Goal: Task Accomplishment & Management: Manage account settings

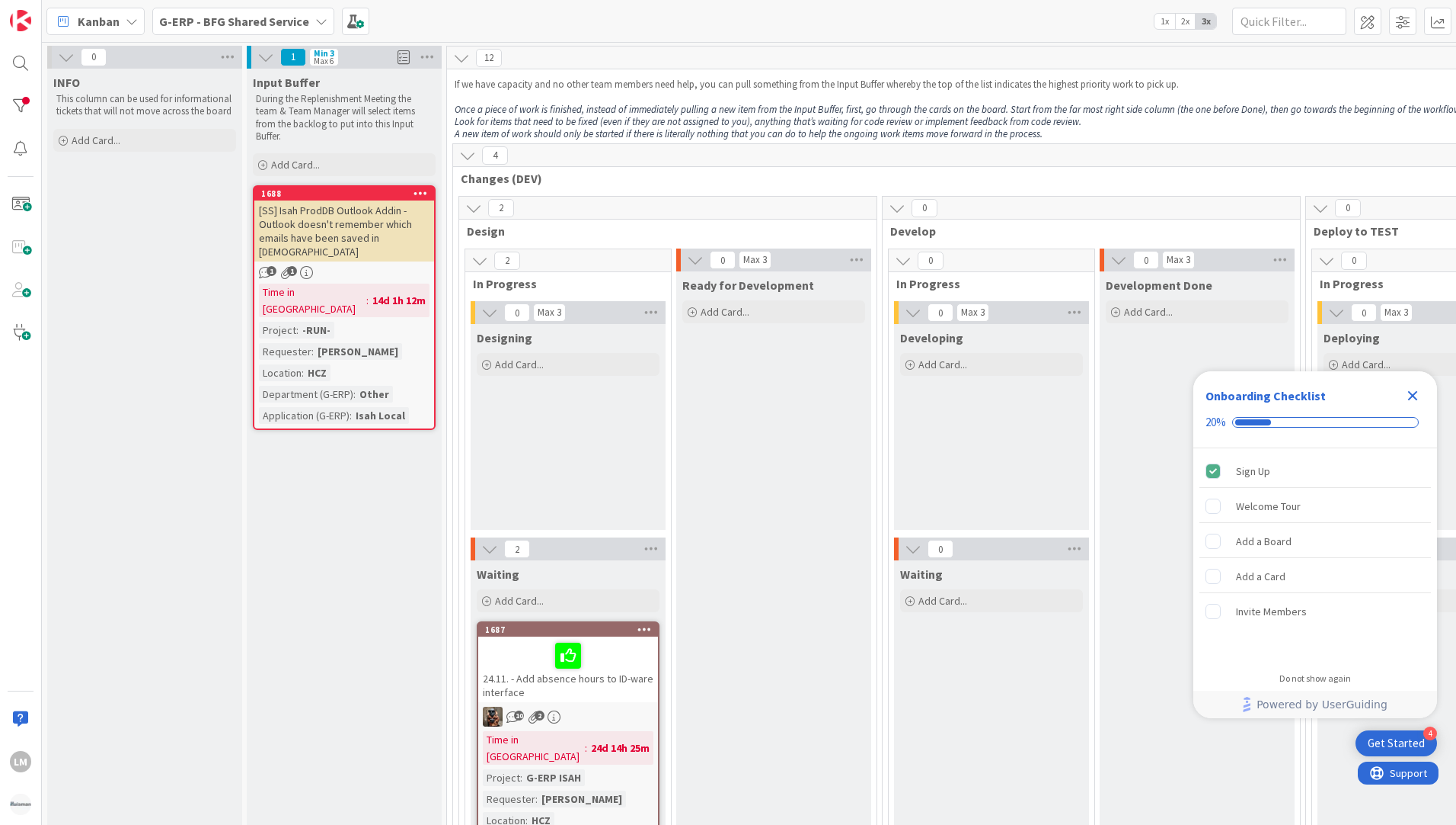
click at [315, 20] on icon at bounding box center [321, 21] width 12 height 12
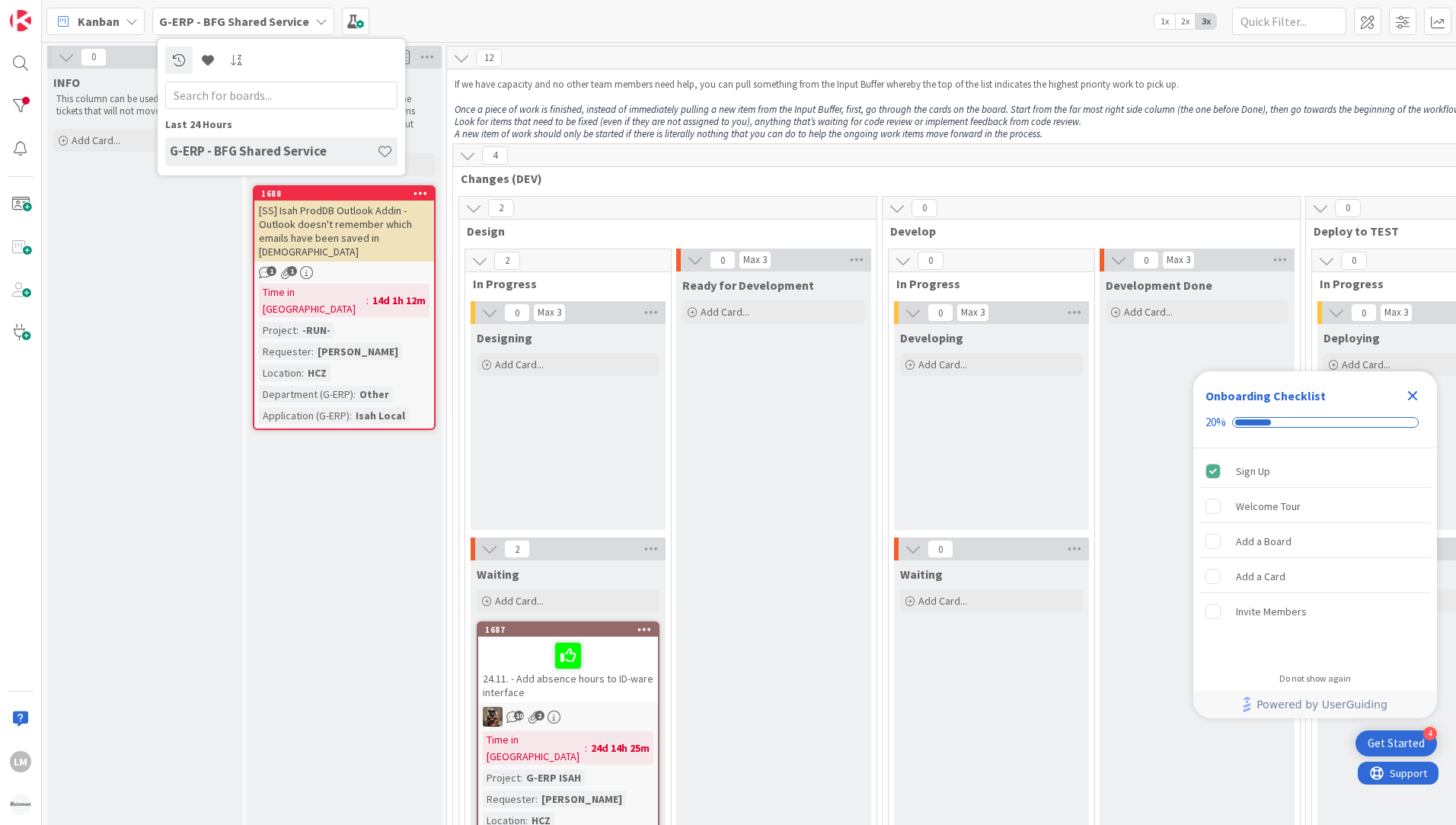
click at [438, 16] on div "Kanban G-ERP - BFG Shared Service Last 24 Hours G-ERP - BFG Shared Service 1x 2…" at bounding box center [748, 20] width 1414 height 42
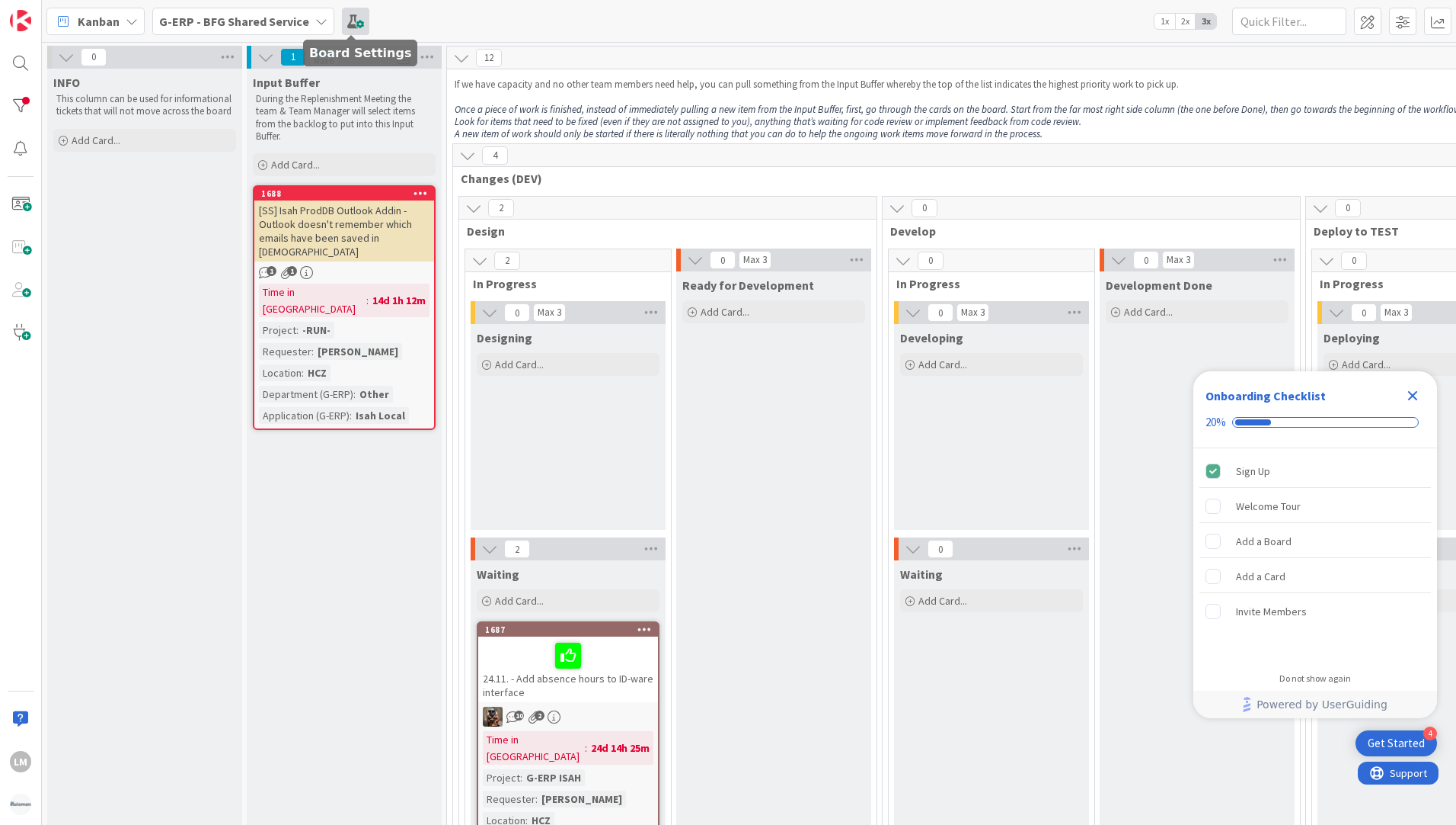
click at [347, 25] on span at bounding box center [355, 21] width 27 height 27
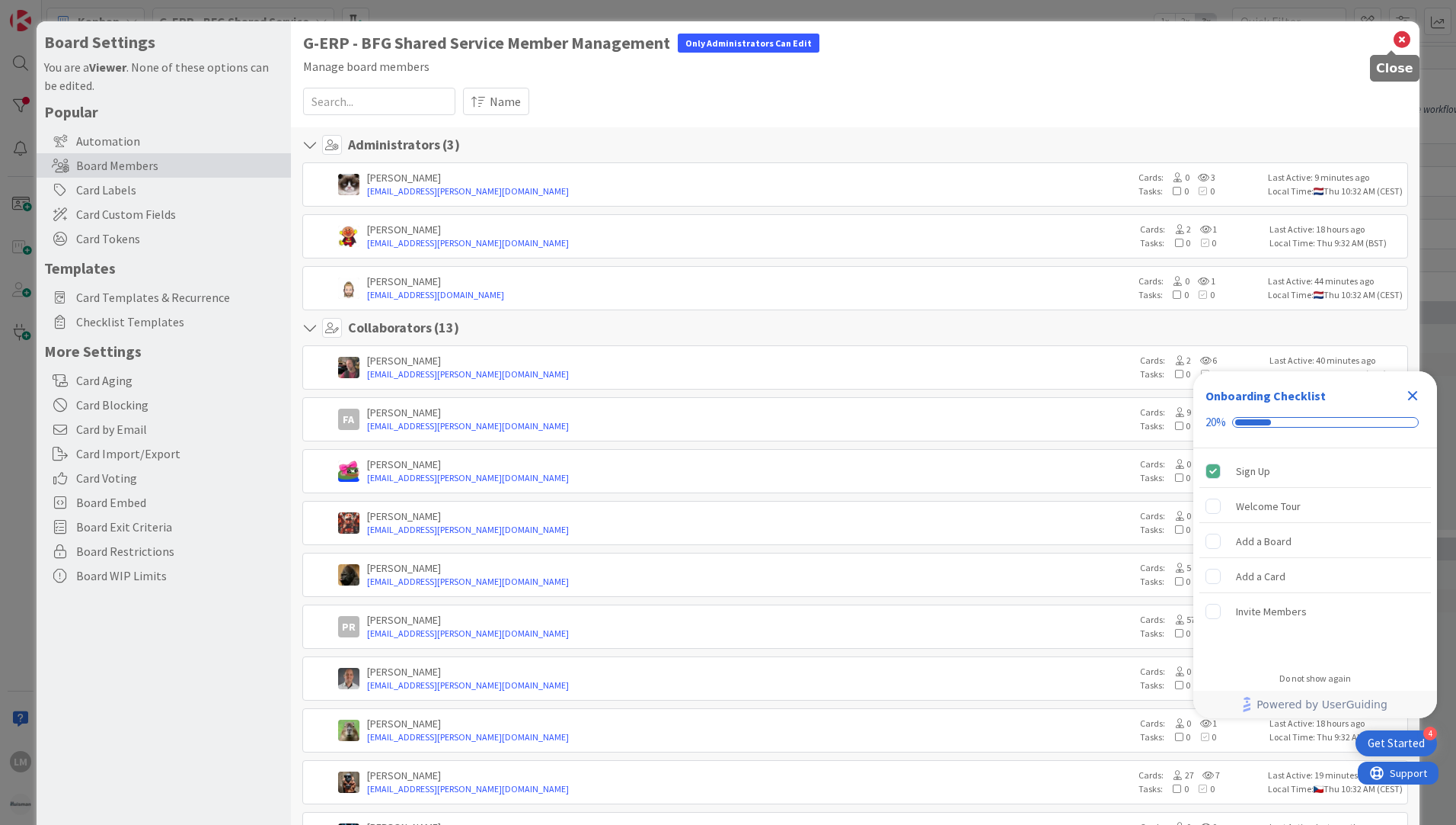
click at [1392, 37] on icon at bounding box center [1402, 40] width 19 height 21
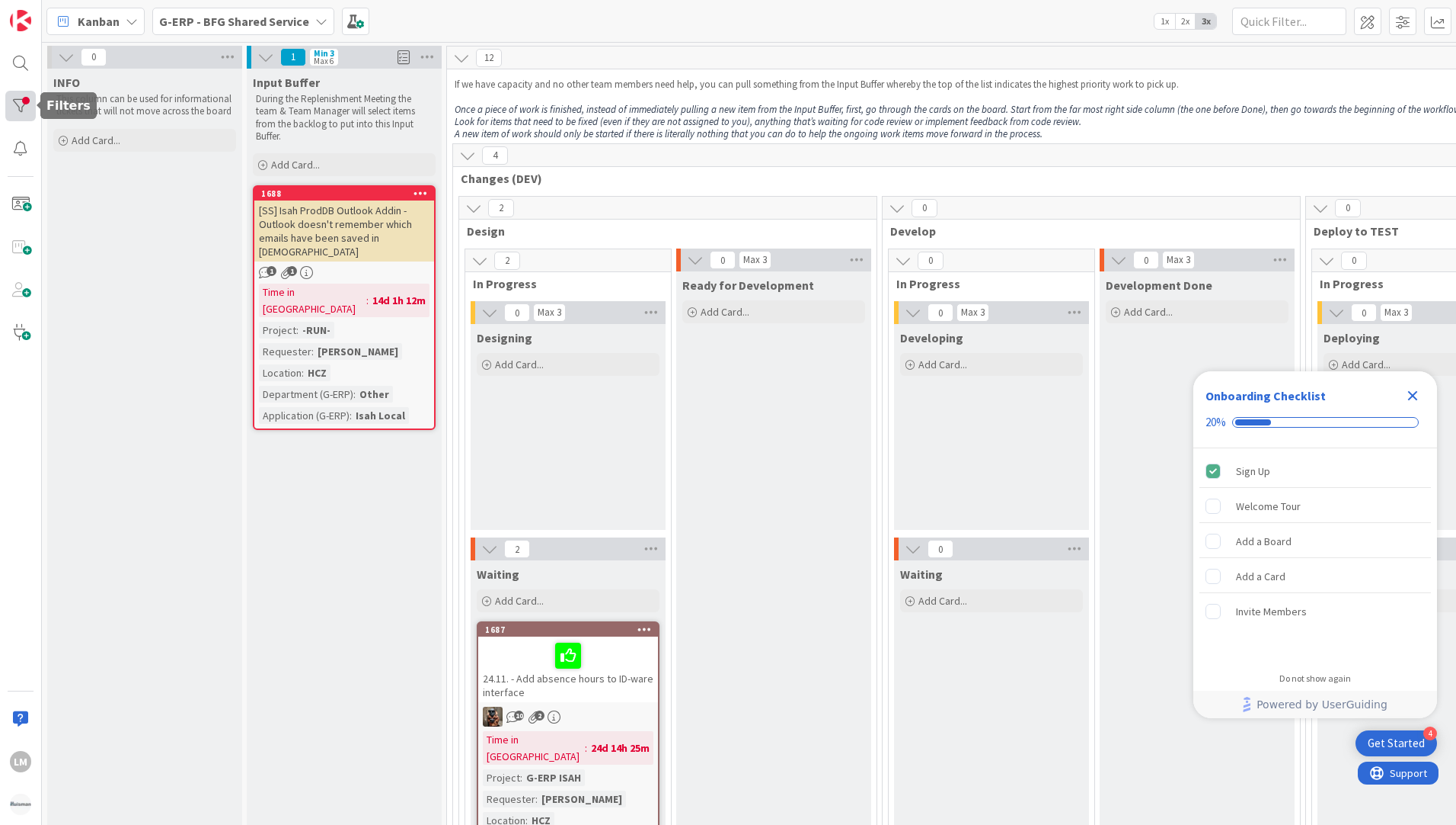
click at [16, 104] on div at bounding box center [20, 105] width 30 height 30
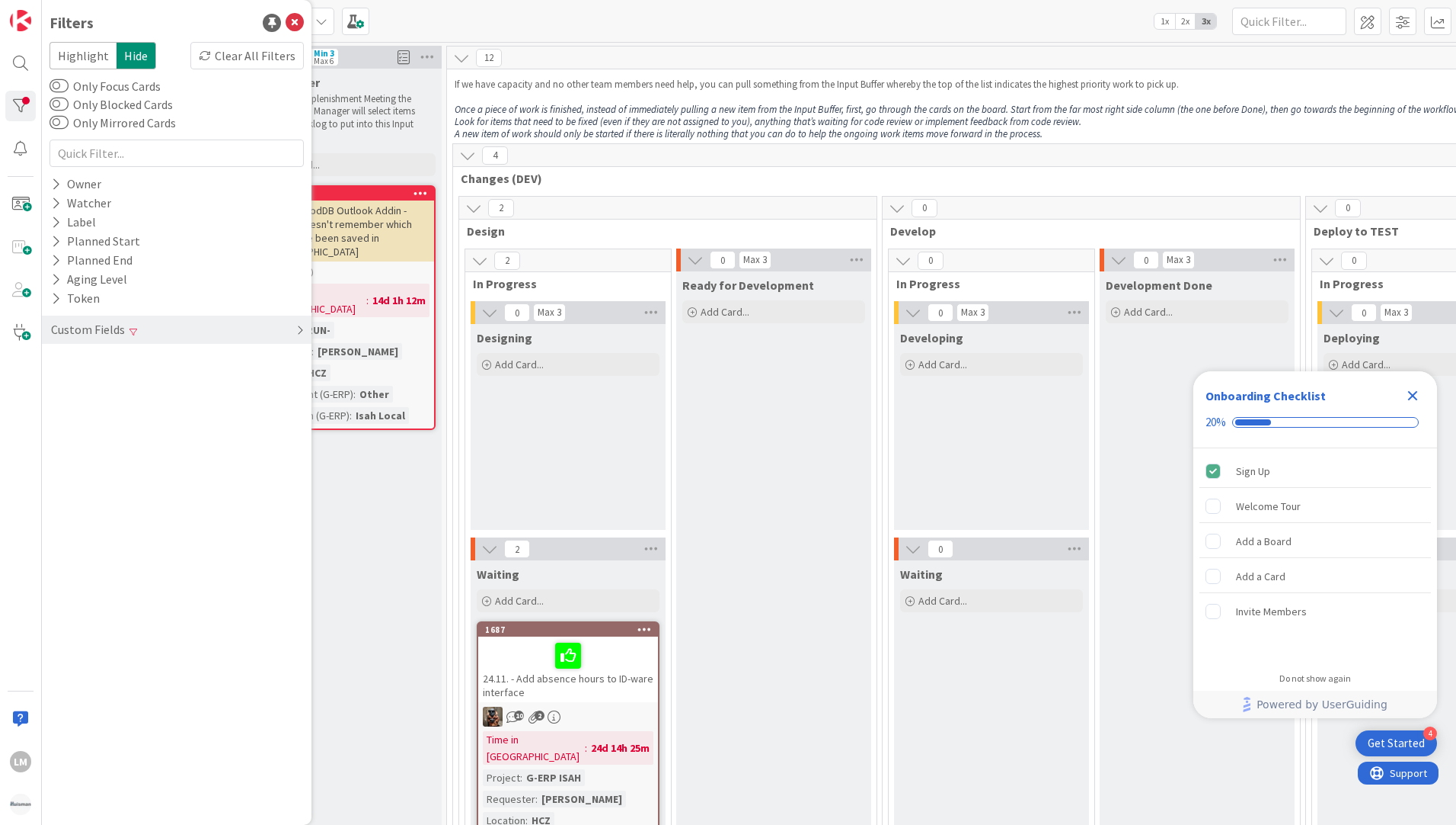
click at [301, 329] on icon at bounding box center [300, 331] width 8 height 12
click at [57, 401] on icon at bounding box center [56, 399] width 10 height 13
click at [58, 601] on icon at bounding box center [56, 603] width 10 height 13
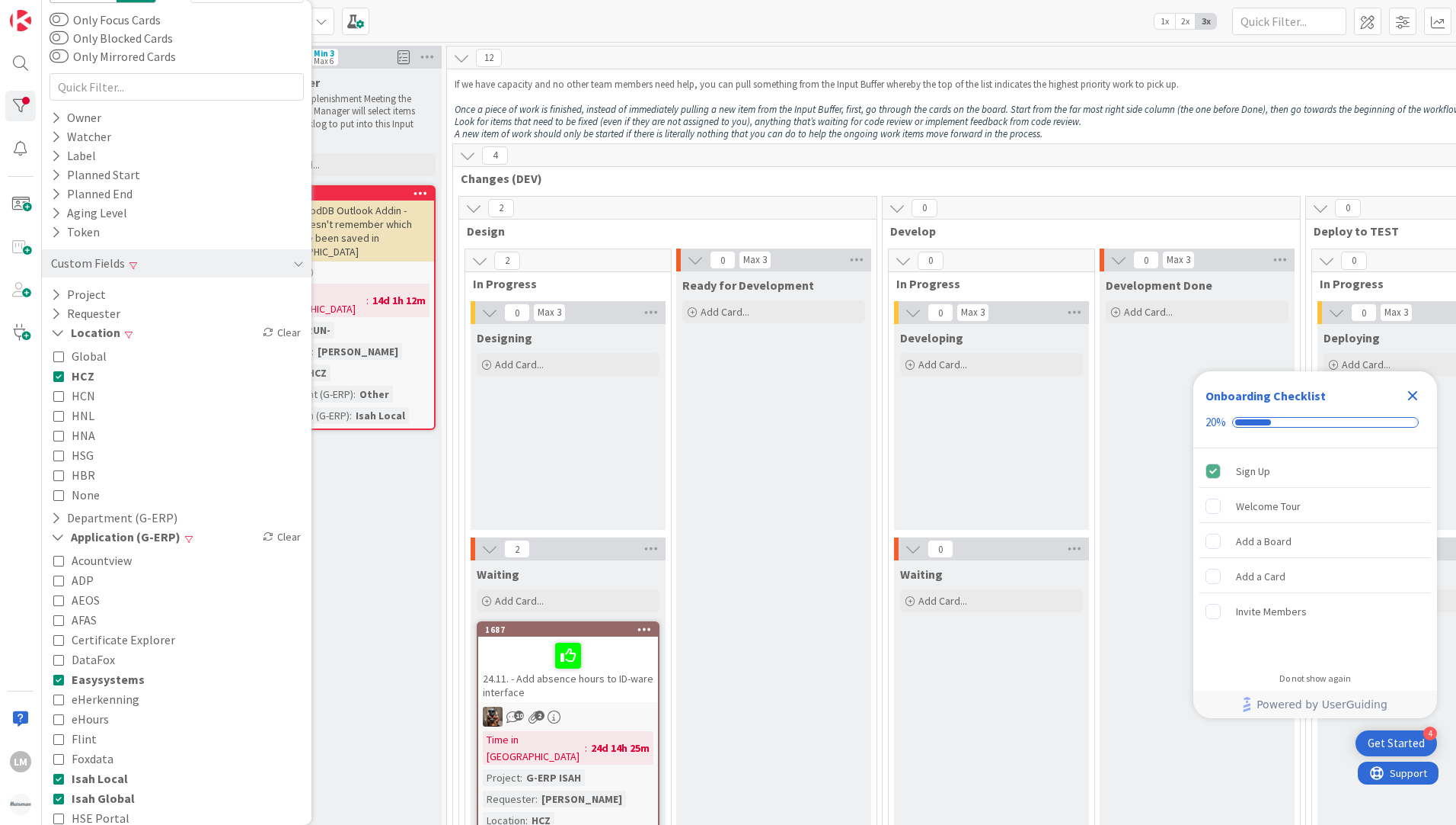
scroll to position [152, 0]
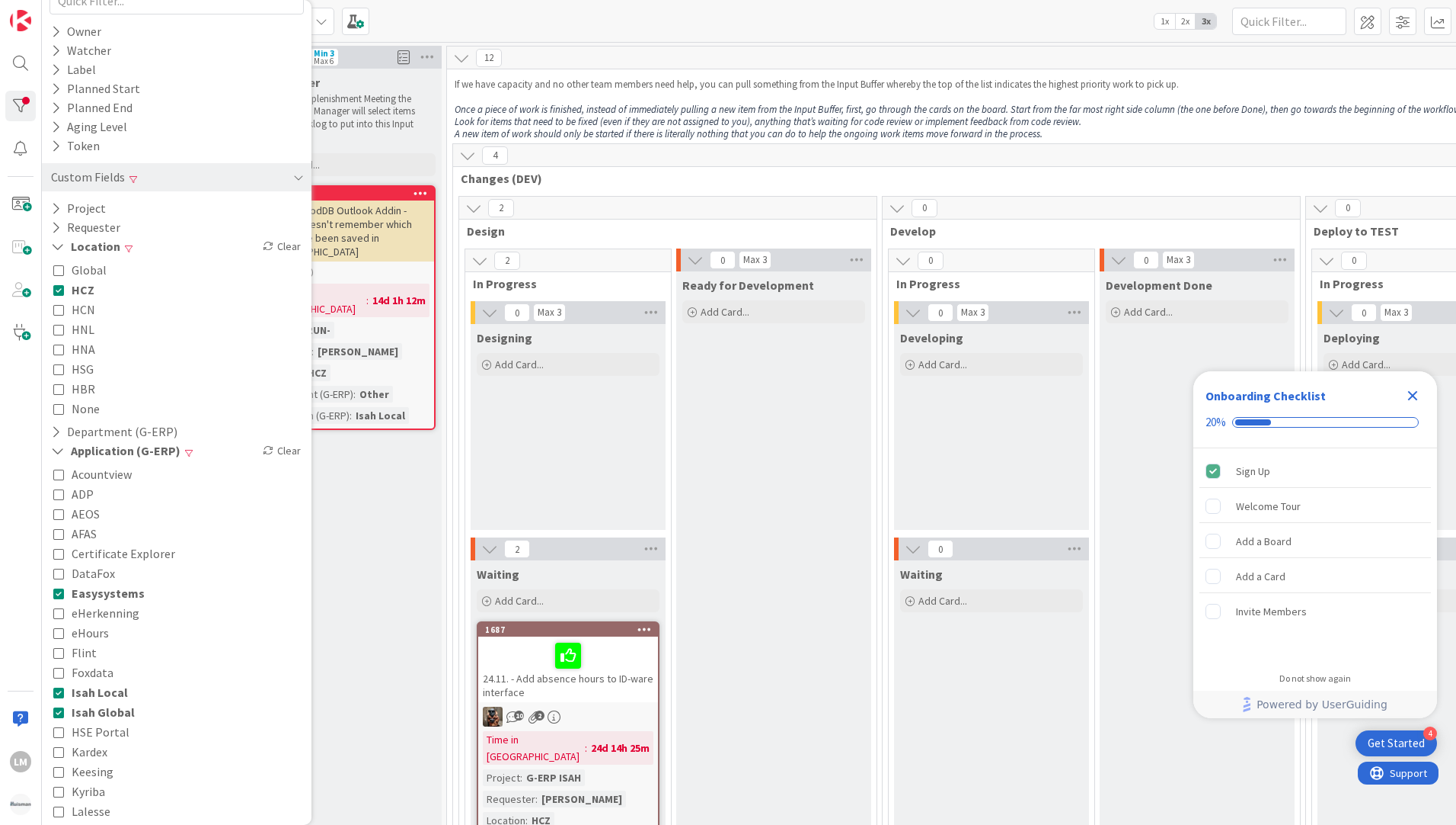
click at [59, 693] on icon at bounding box center [58, 692] width 11 height 11
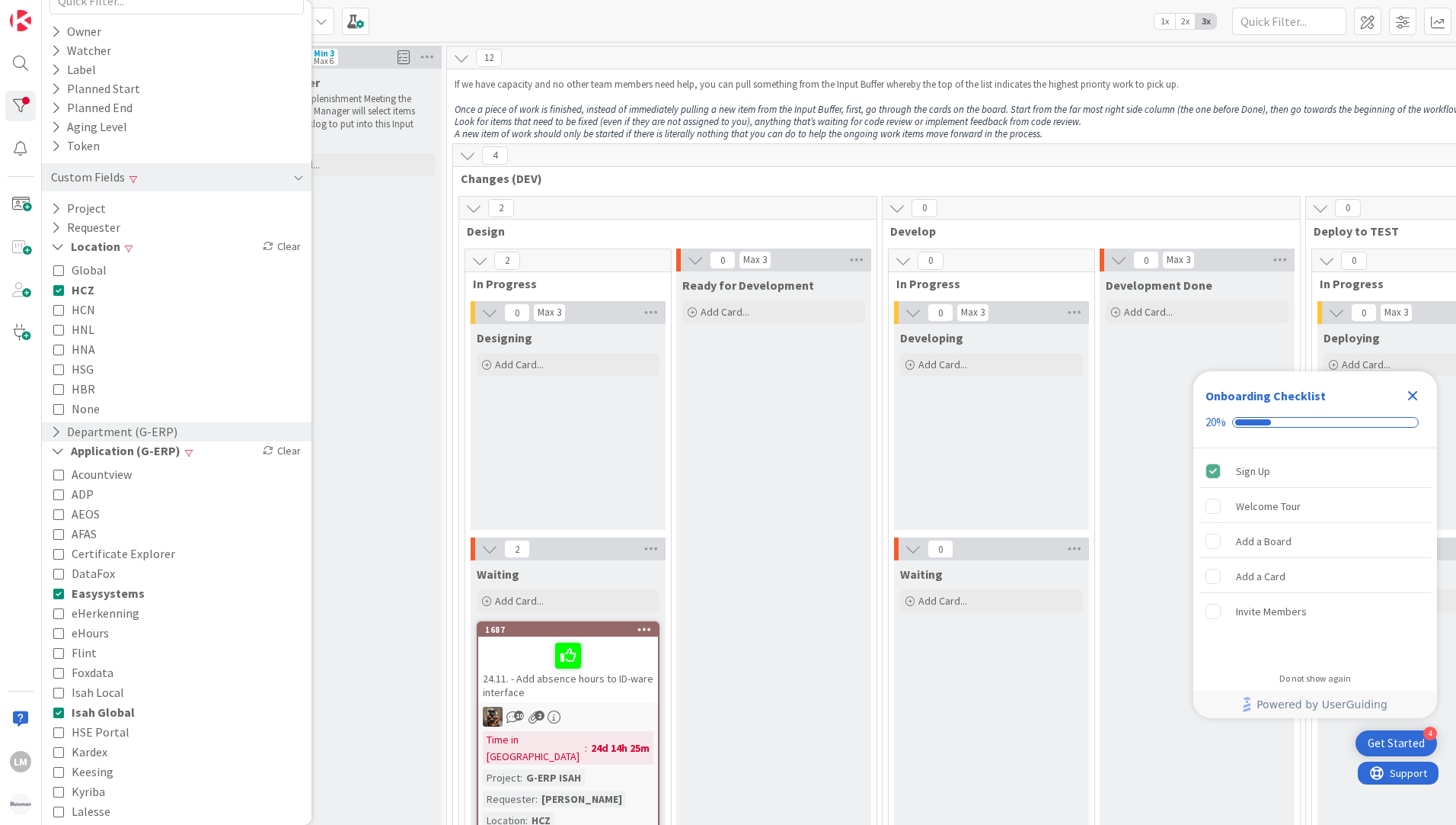
click at [58, 430] on icon at bounding box center [56, 432] width 10 height 13
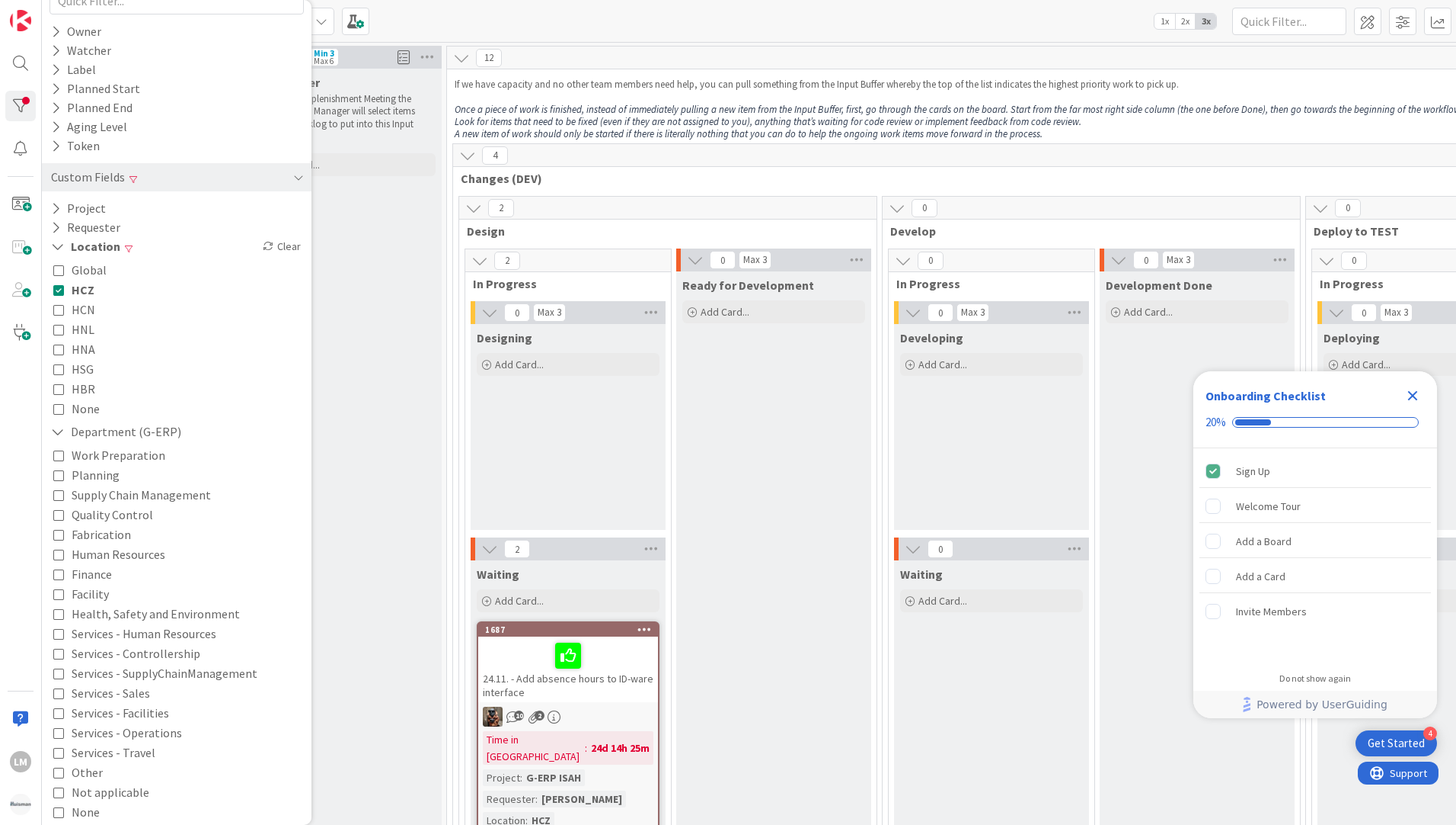
click at [58, 574] on icon at bounding box center [58, 574] width 11 height 11
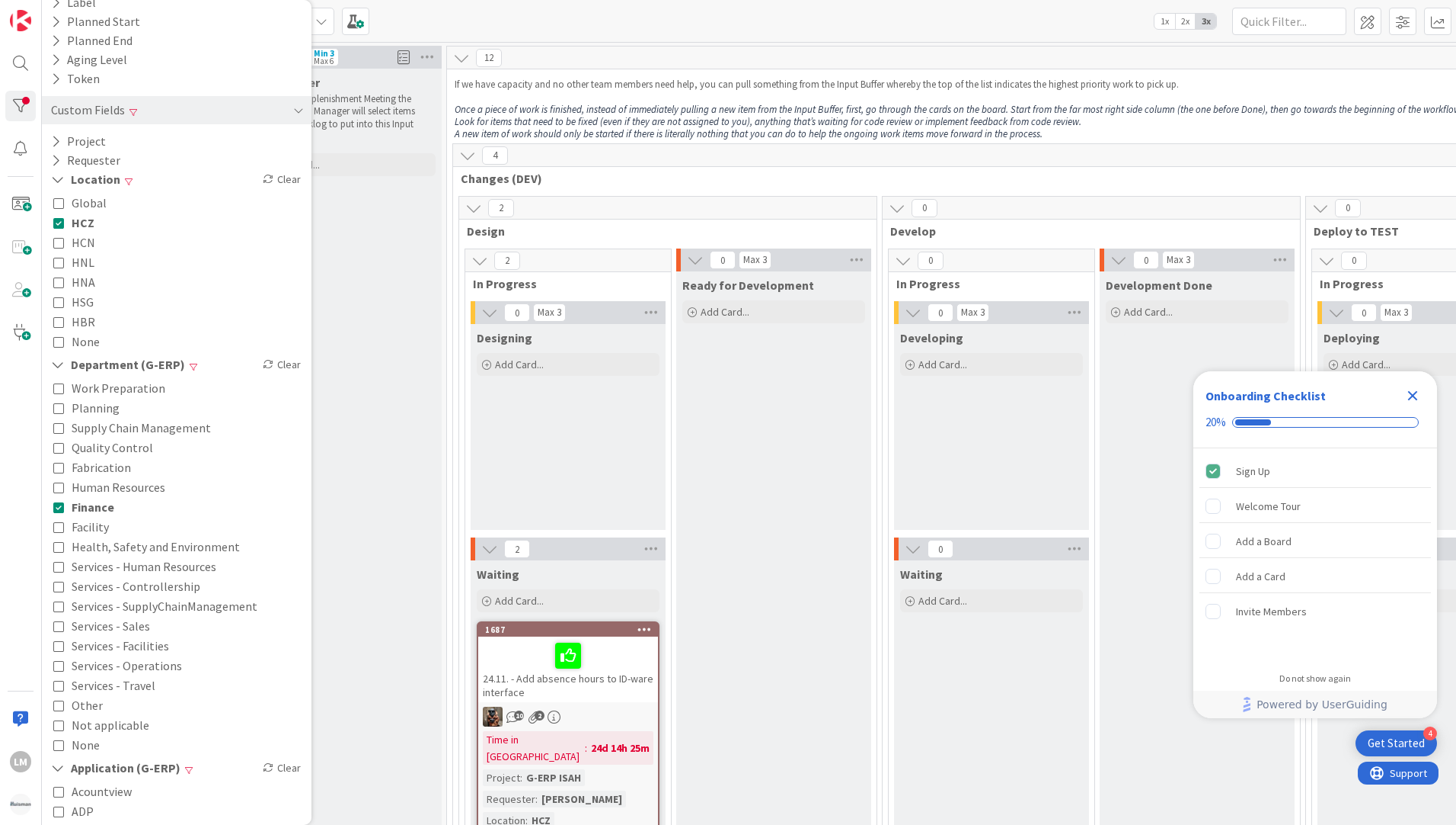
scroll to position [0, 0]
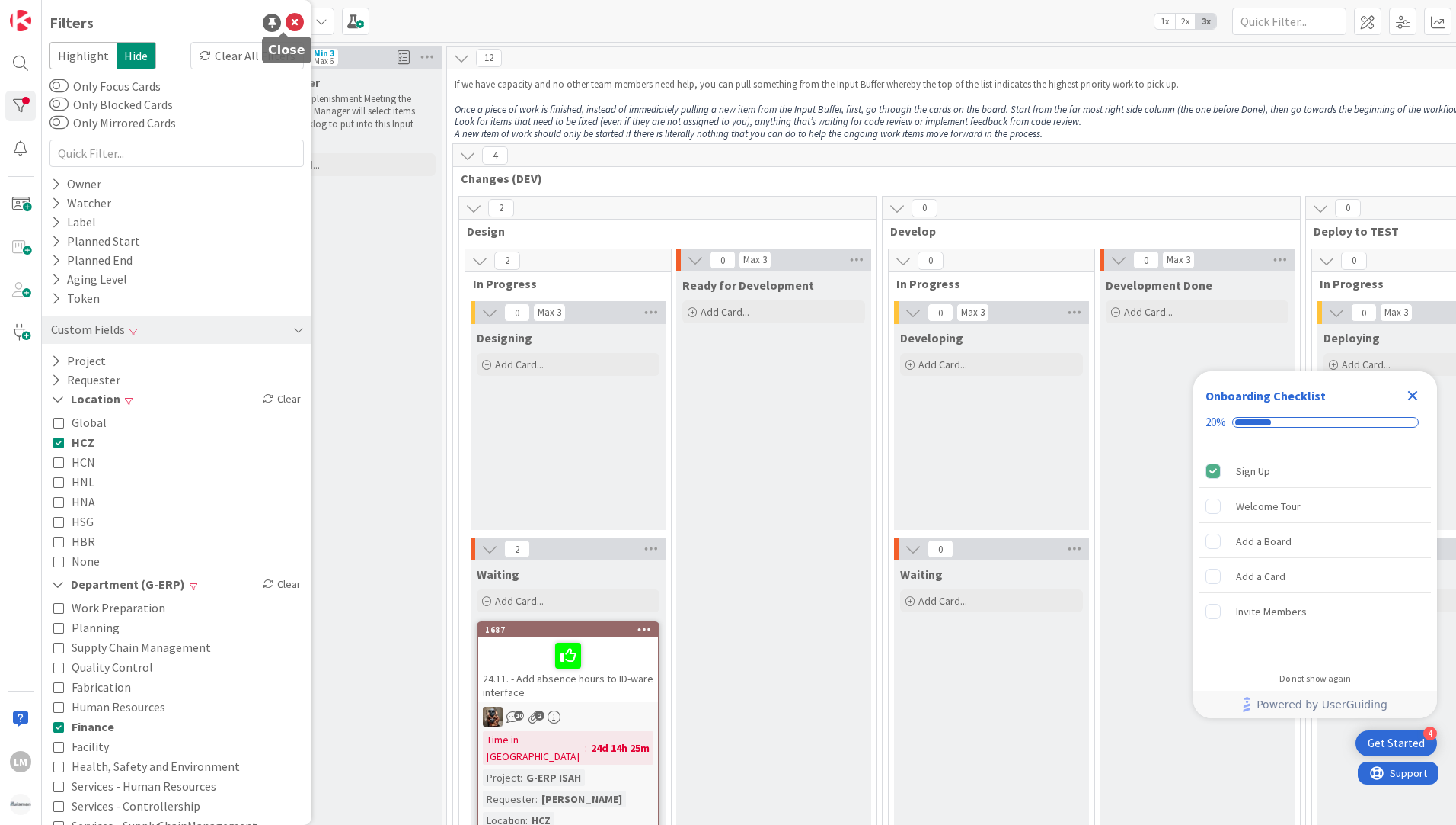
click at [286, 24] on icon at bounding box center [295, 22] width 19 height 19
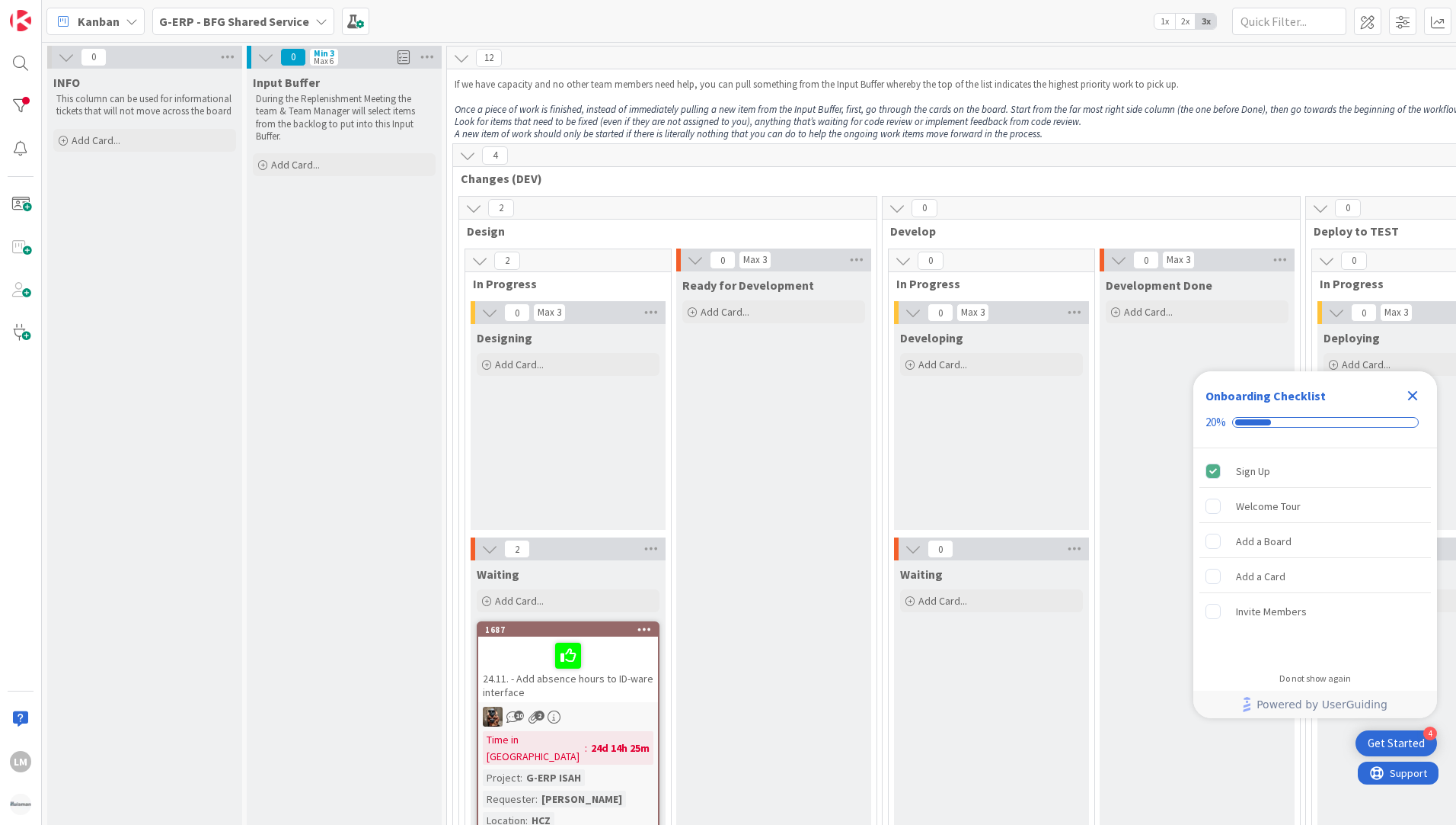
click at [1413, 394] on icon "Close Checklist" at bounding box center [1413, 395] width 10 height 10
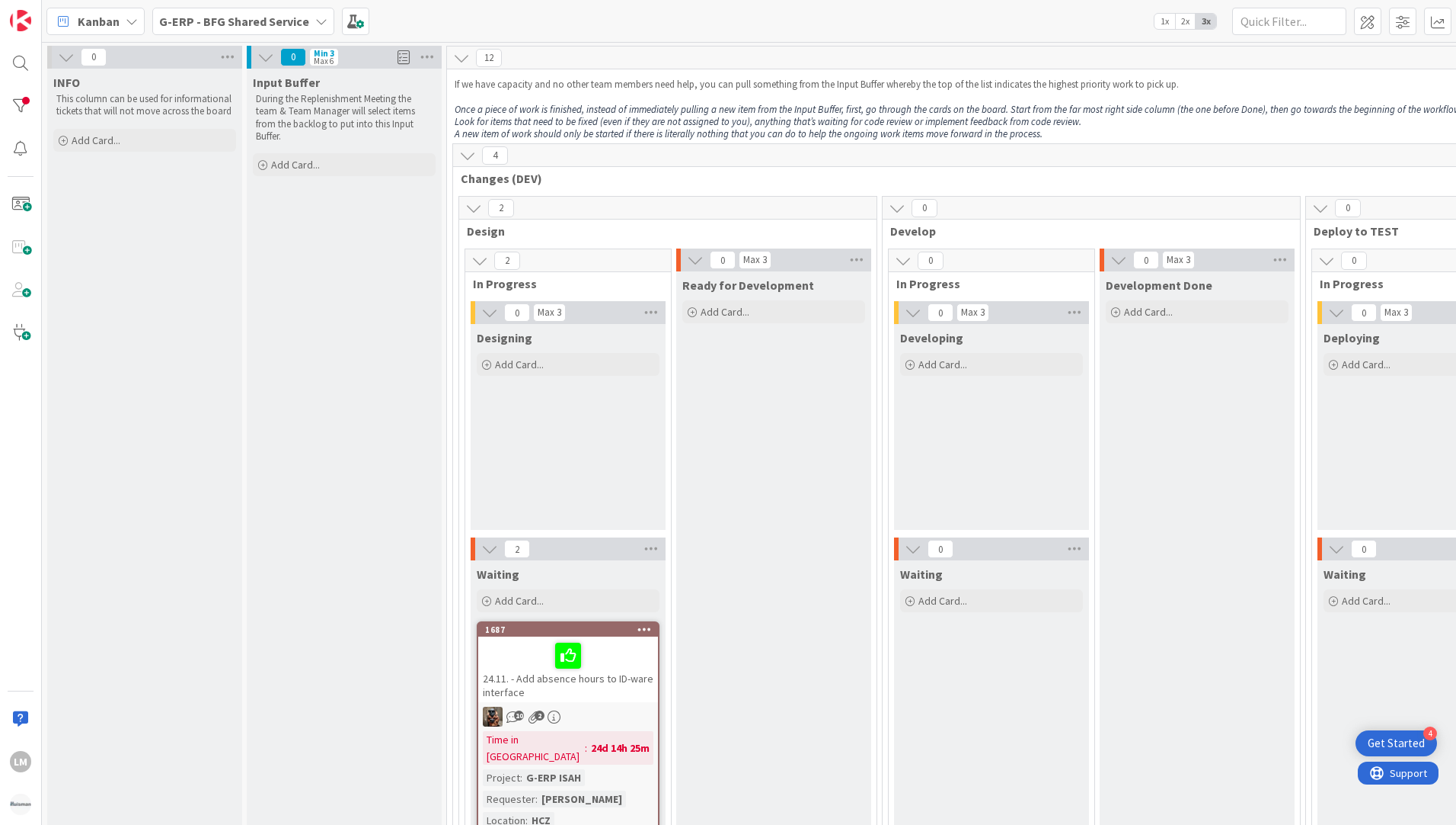
click at [476, 209] on icon at bounding box center [473, 207] width 17 height 17
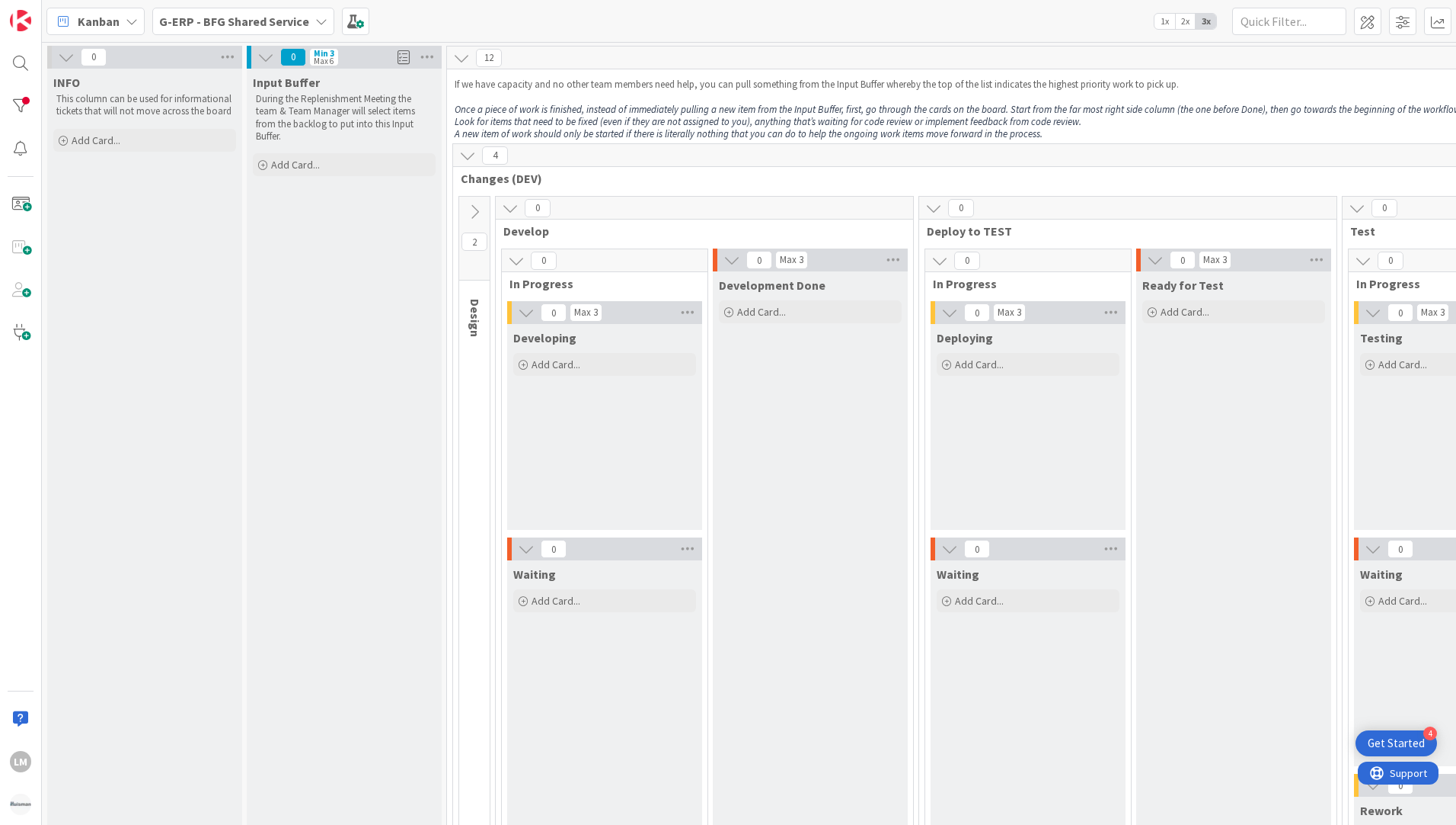
click at [476, 209] on icon at bounding box center [474, 212] width 17 height 17
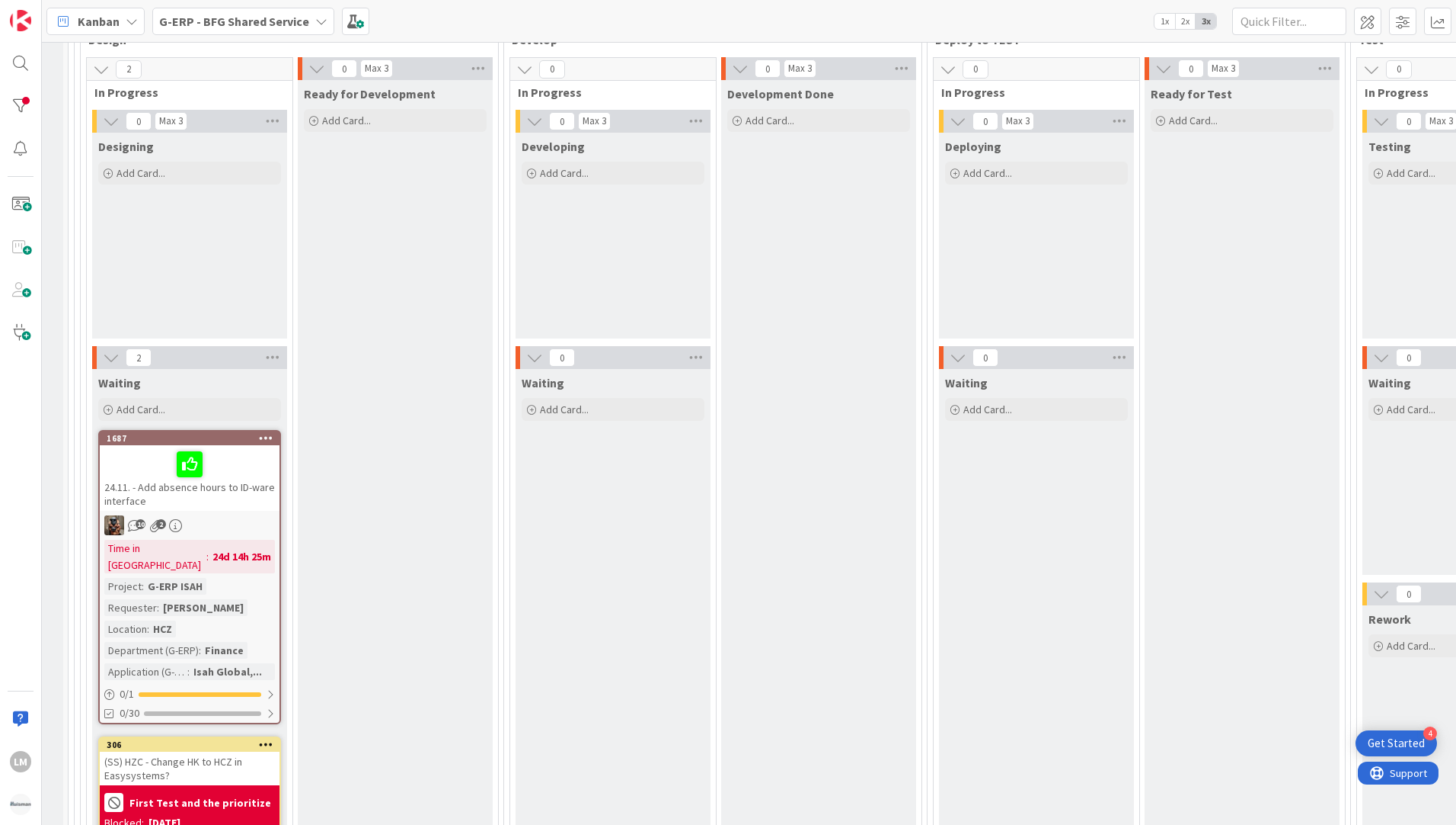
scroll to position [229, 378]
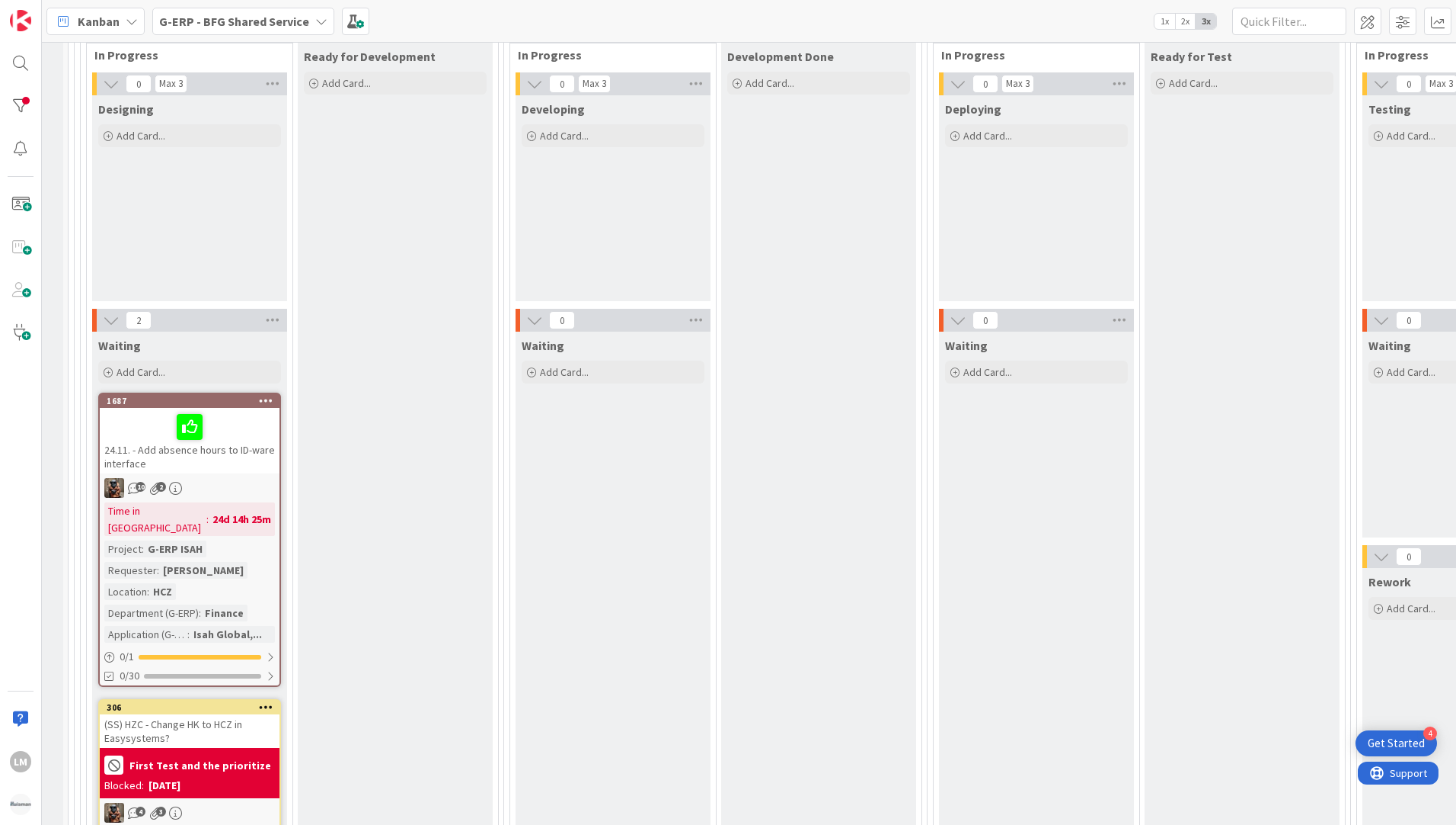
click at [228, 430] on div at bounding box center [190, 427] width 171 height 32
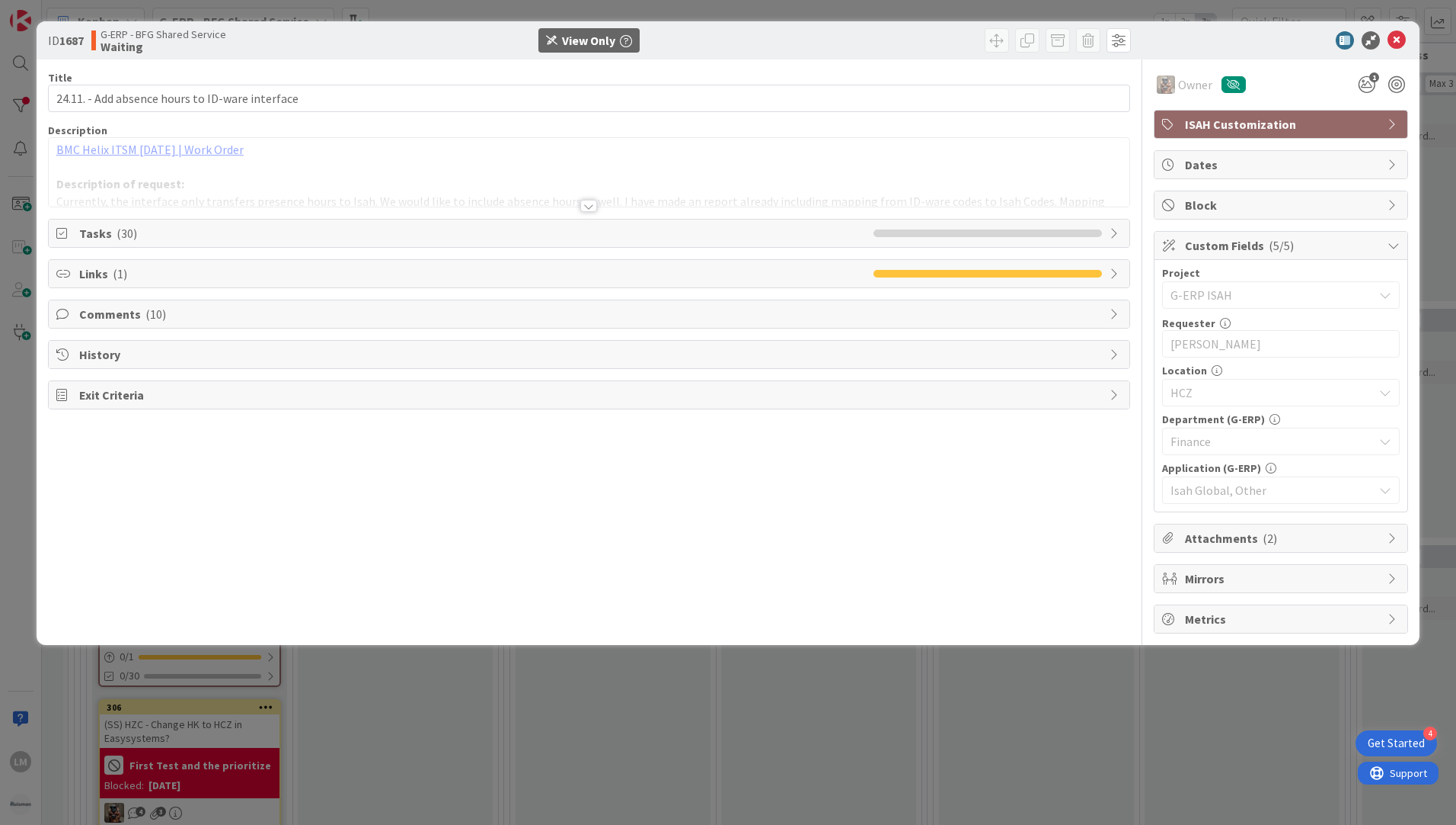
click at [141, 315] on span "Comments ( 10 )" at bounding box center [590, 314] width 1023 height 19
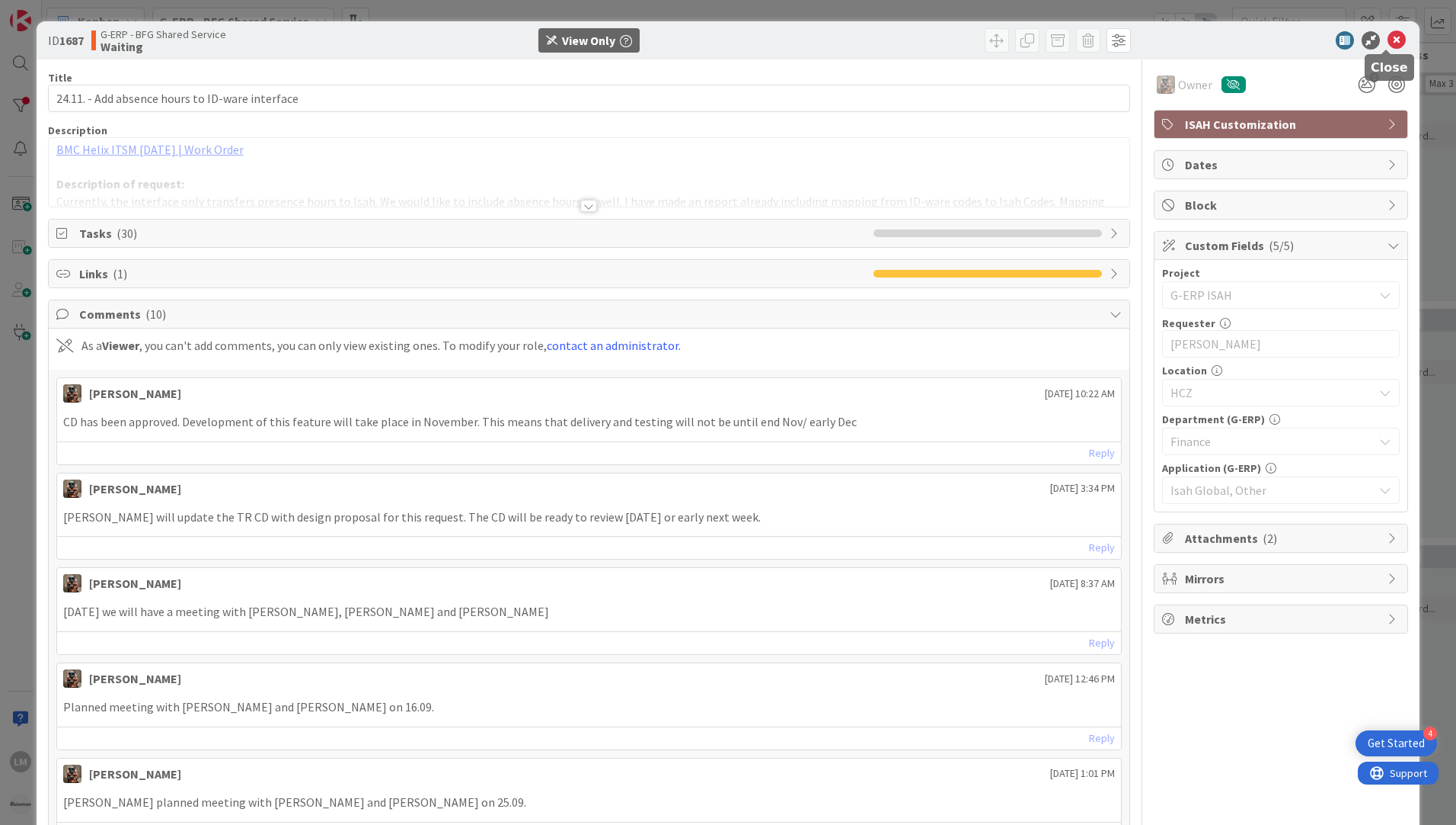
click at [1388, 38] on icon at bounding box center [1397, 40] width 19 height 19
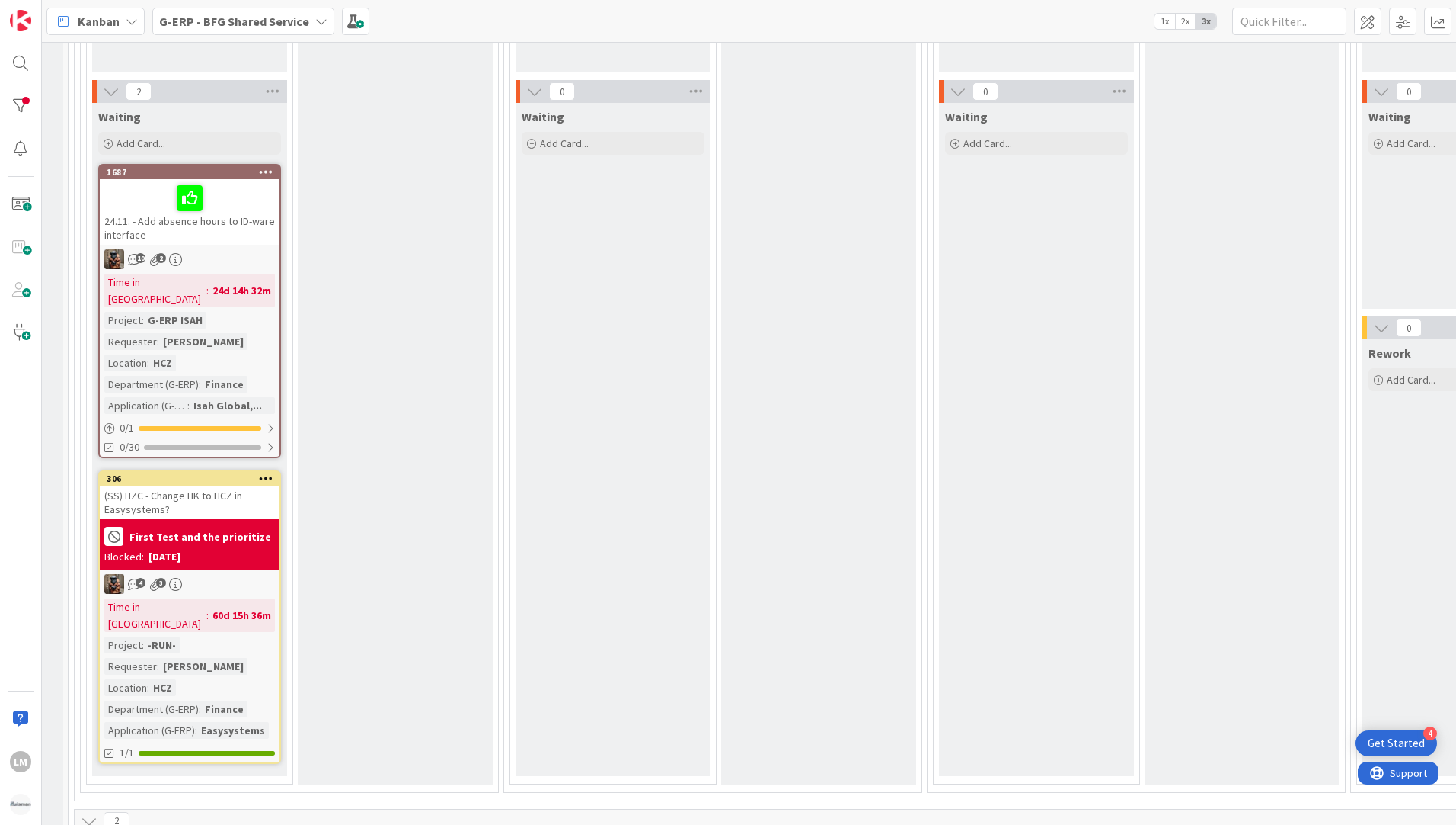
scroll to position [533, 378]
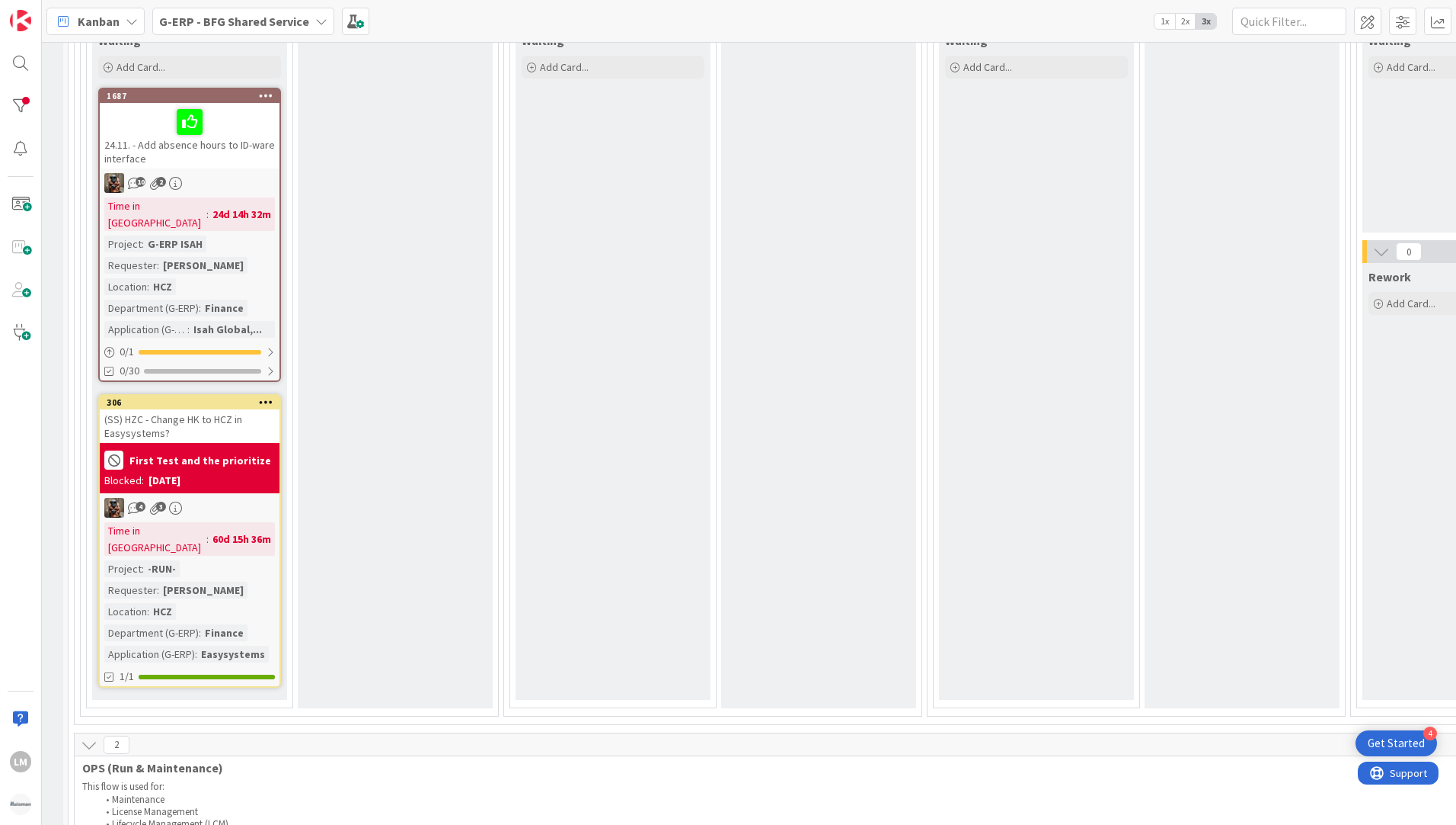
click at [255, 547] on div "Time in Column : 60d 15h 36m Project : -RUN- Requester : Karel Pavlíček Locatio…" at bounding box center [190, 592] width 171 height 140
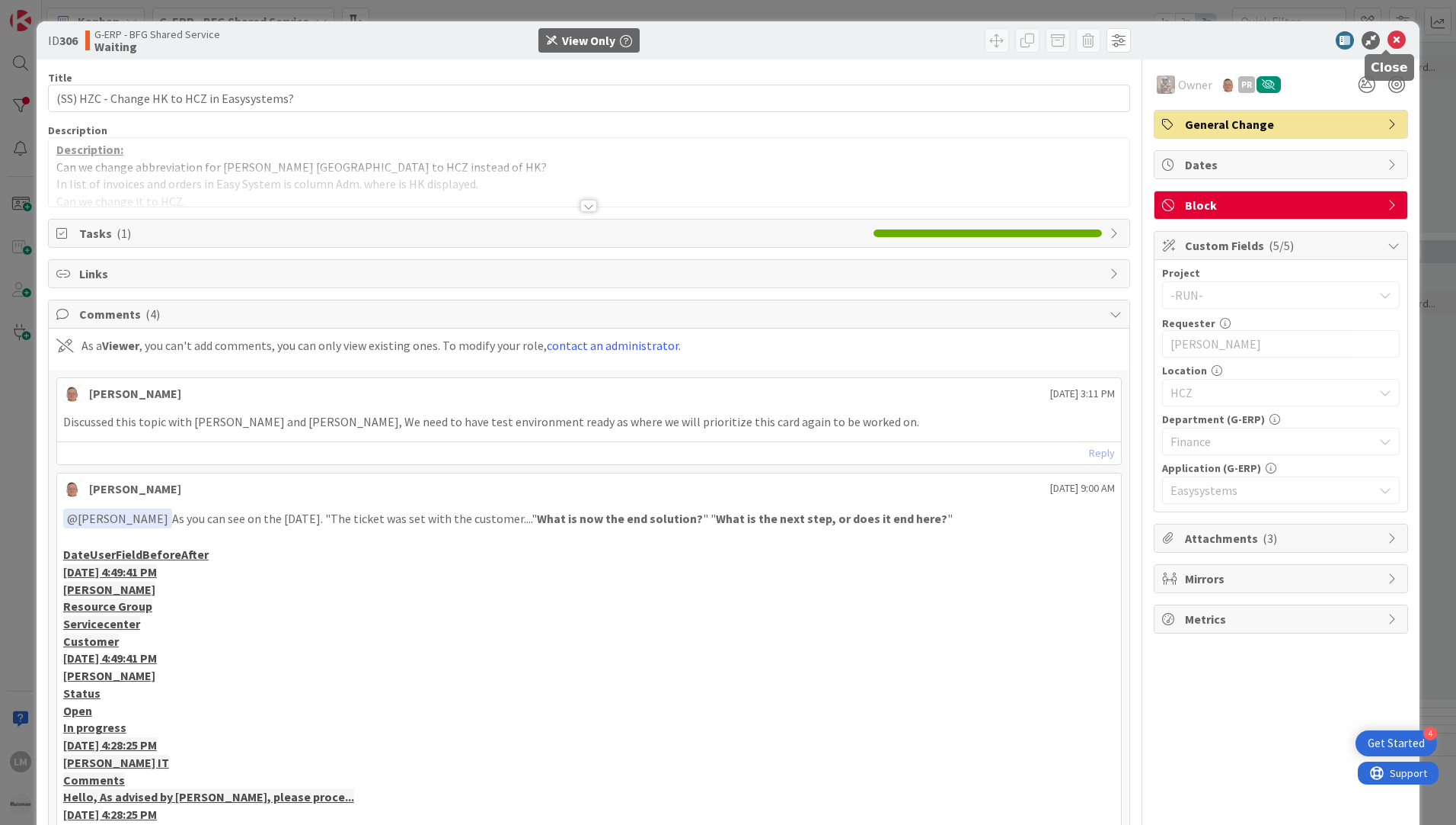
click at [1388, 40] on icon at bounding box center [1397, 40] width 19 height 19
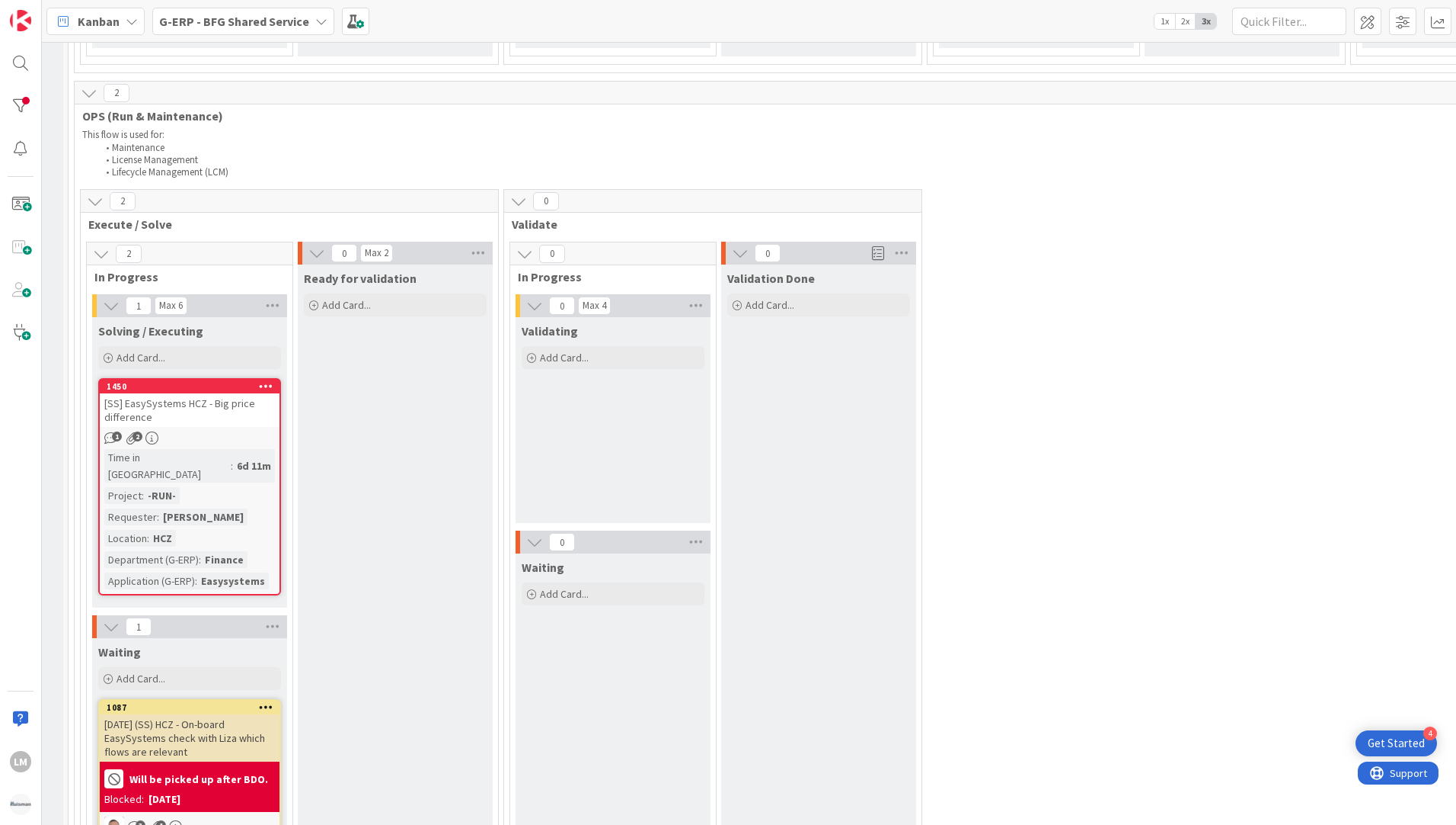
scroll to position [1219, 378]
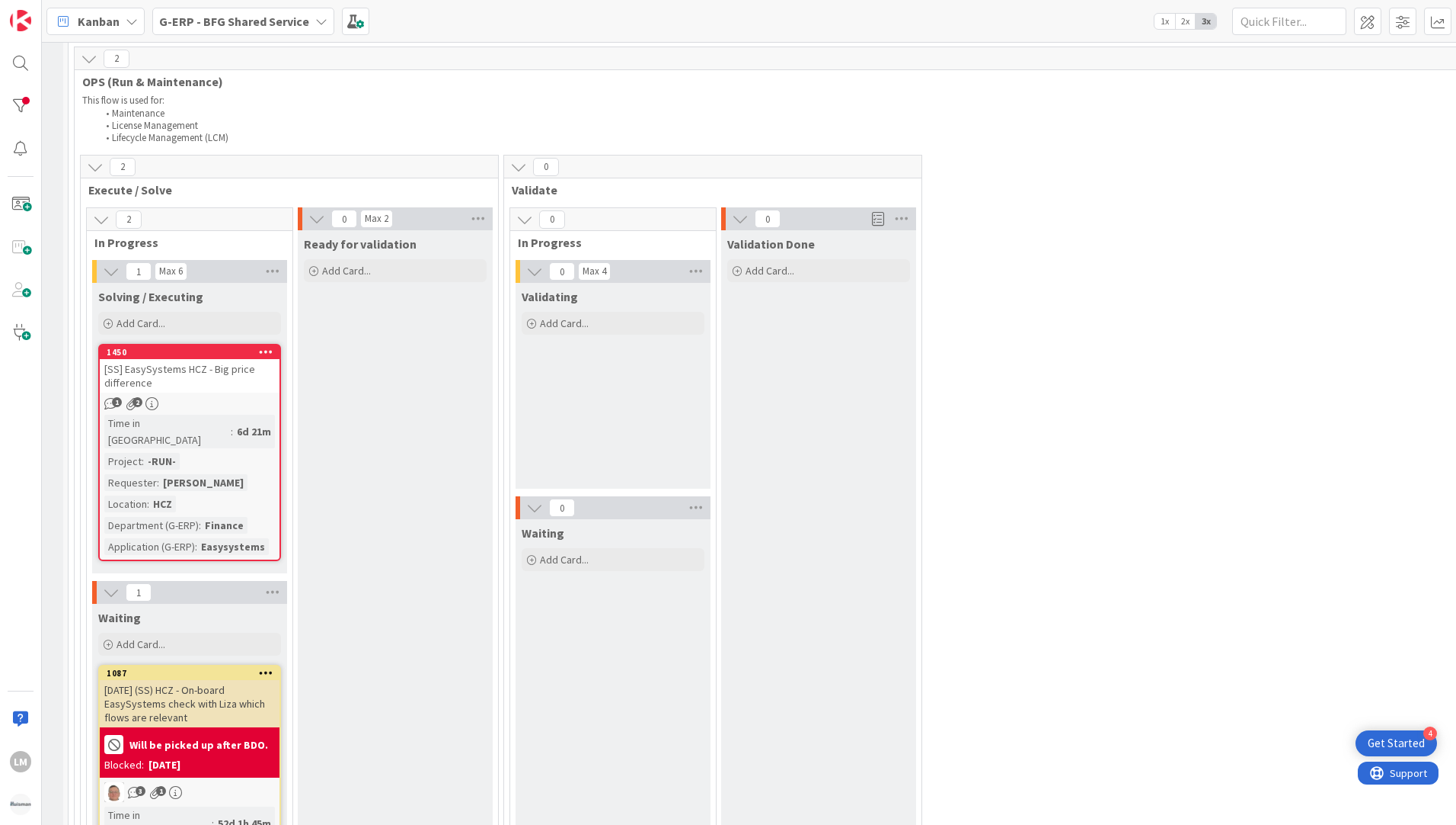
click at [205, 359] on div "[SS] EasySystems HCZ - Big price difference" at bounding box center [190, 376] width 180 height 34
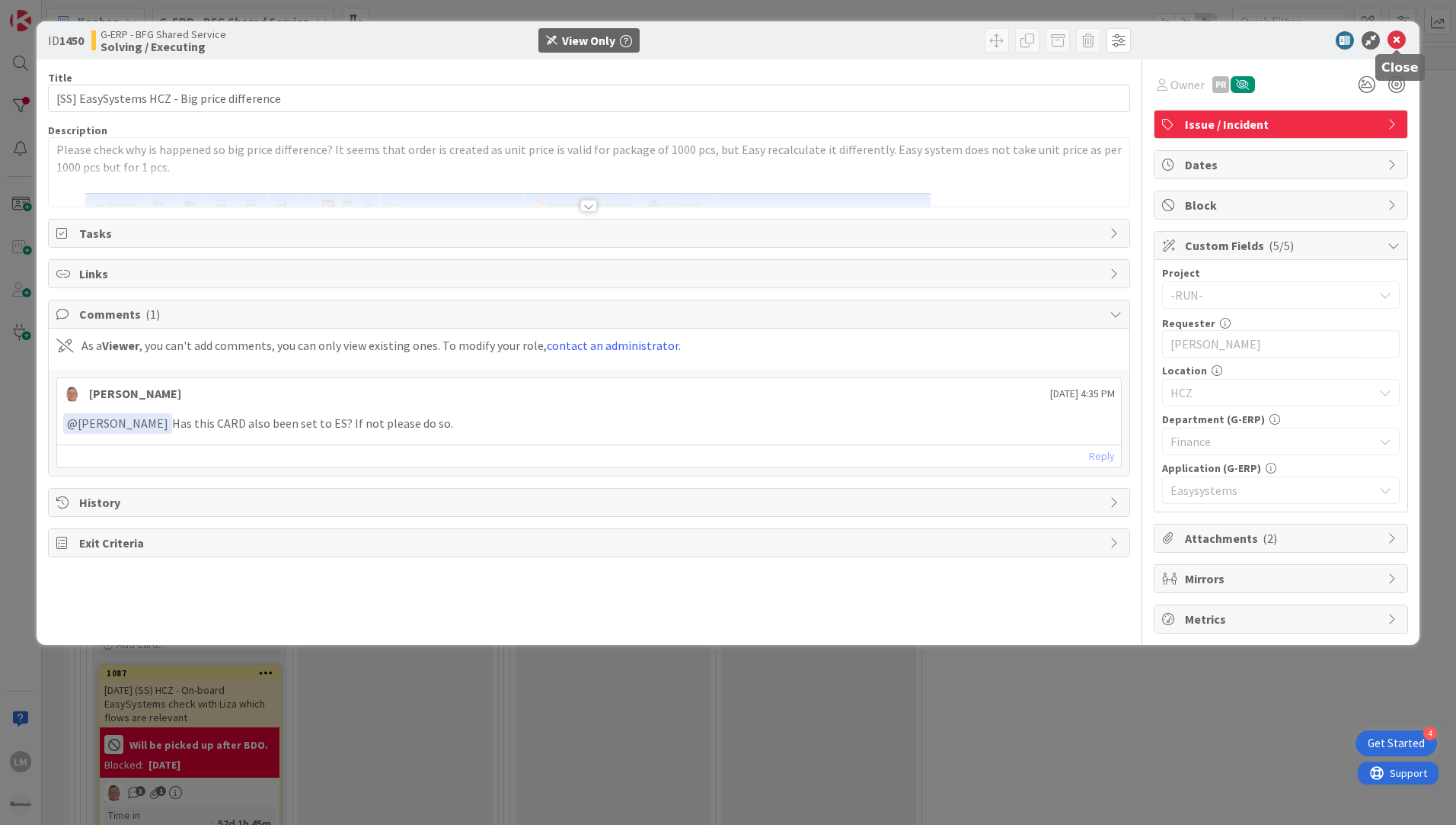
click at [1396, 37] on icon at bounding box center [1397, 40] width 19 height 19
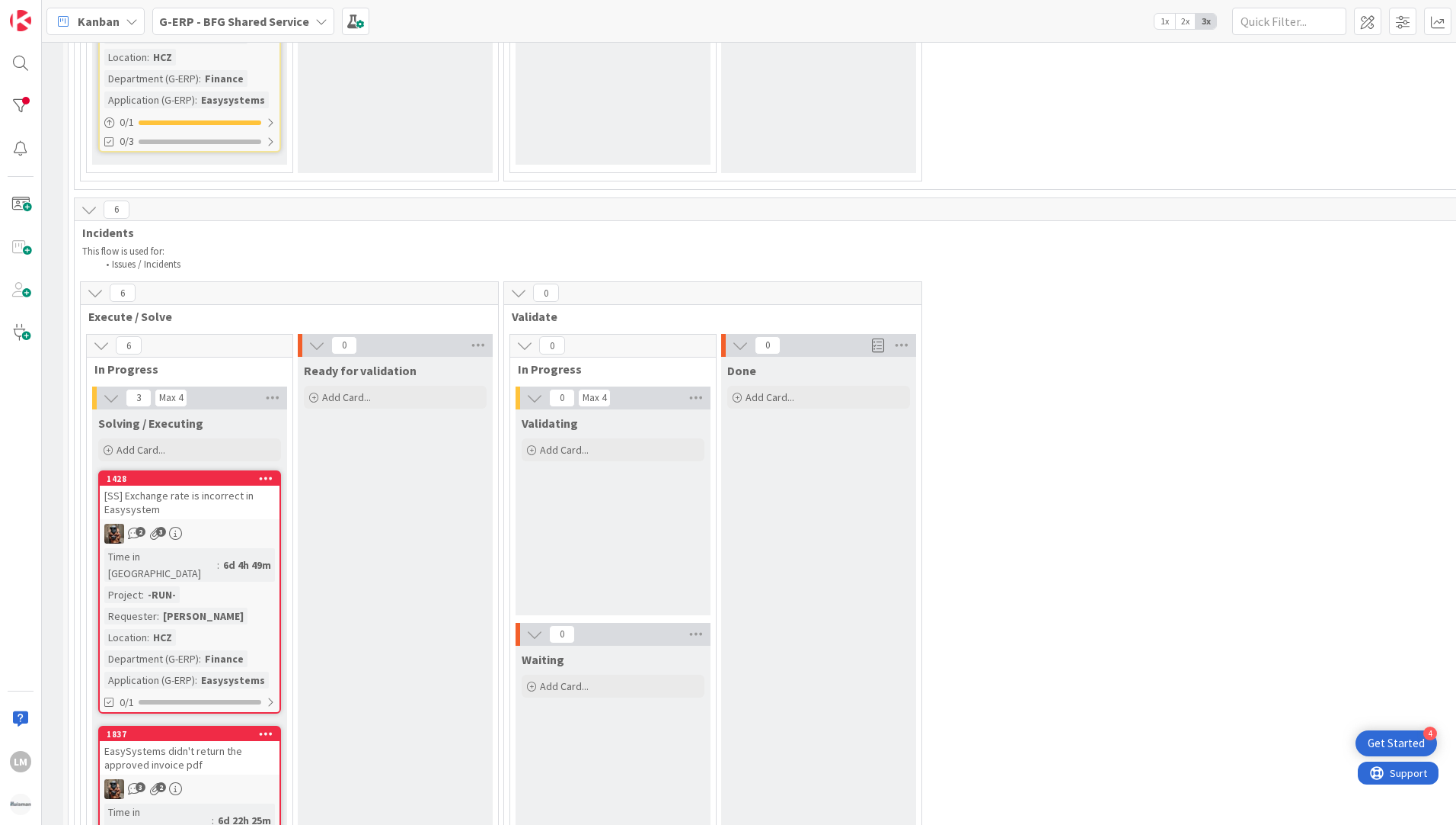
scroll to position [2134, 378]
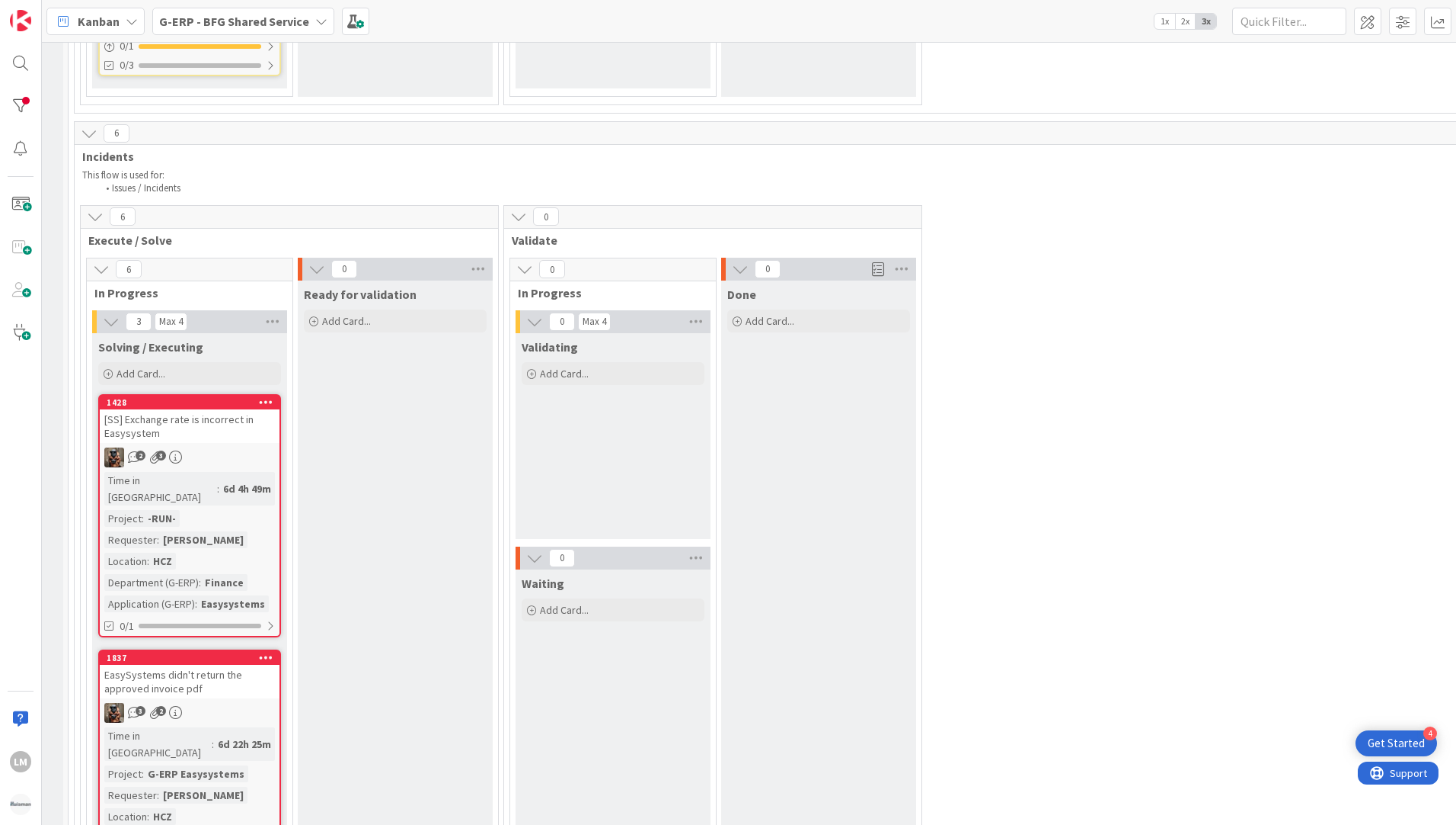
click at [258, 471] on div "Time in Column : 6d 4h 49m Project : -RUN- Requester : Silvie Bajerkova Locatio…" at bounding box center [190, 541] width 171 height 140
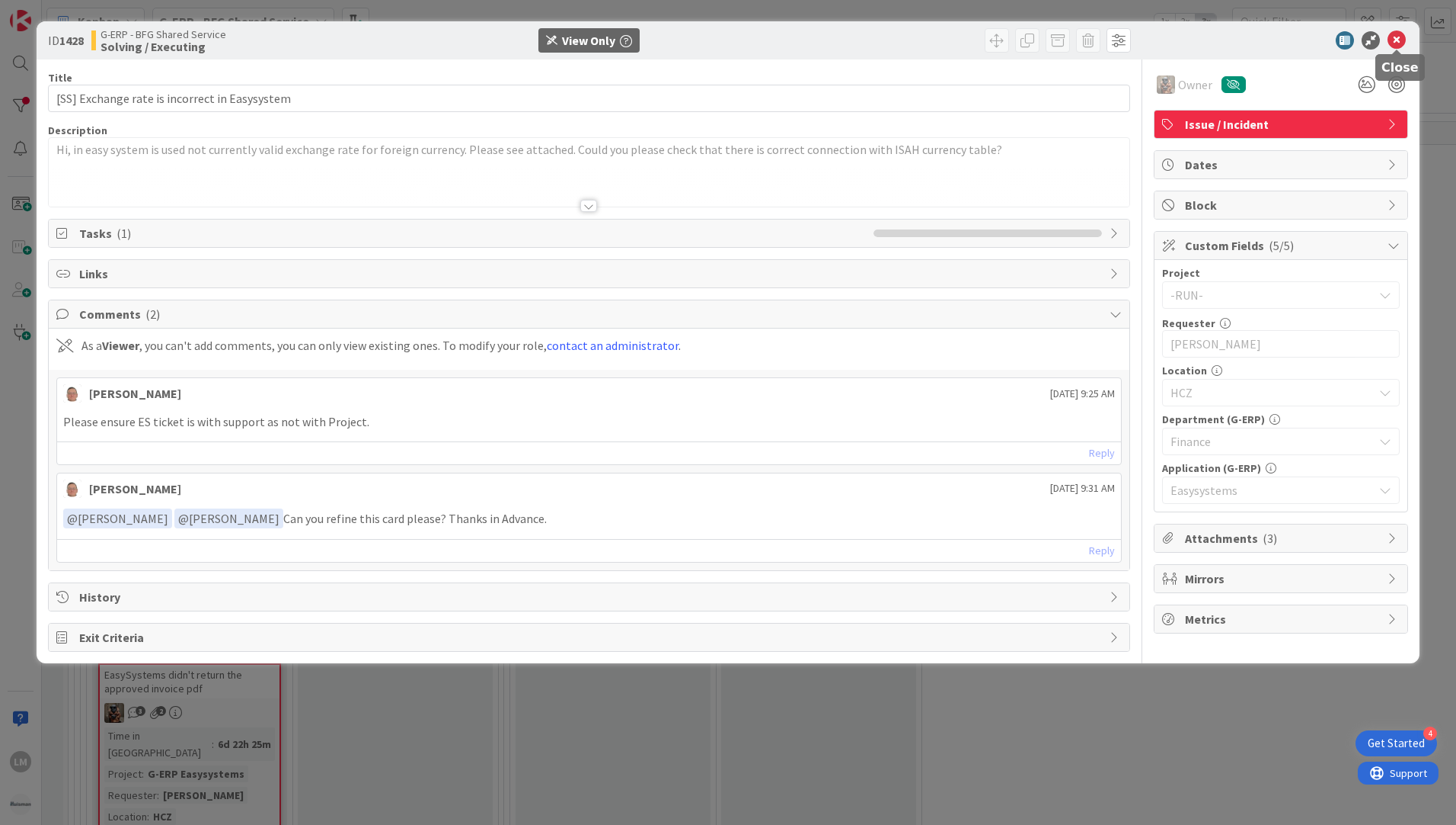
click at [1395, 41] on icon at bounding box center [1397, 40] width 19 height 19
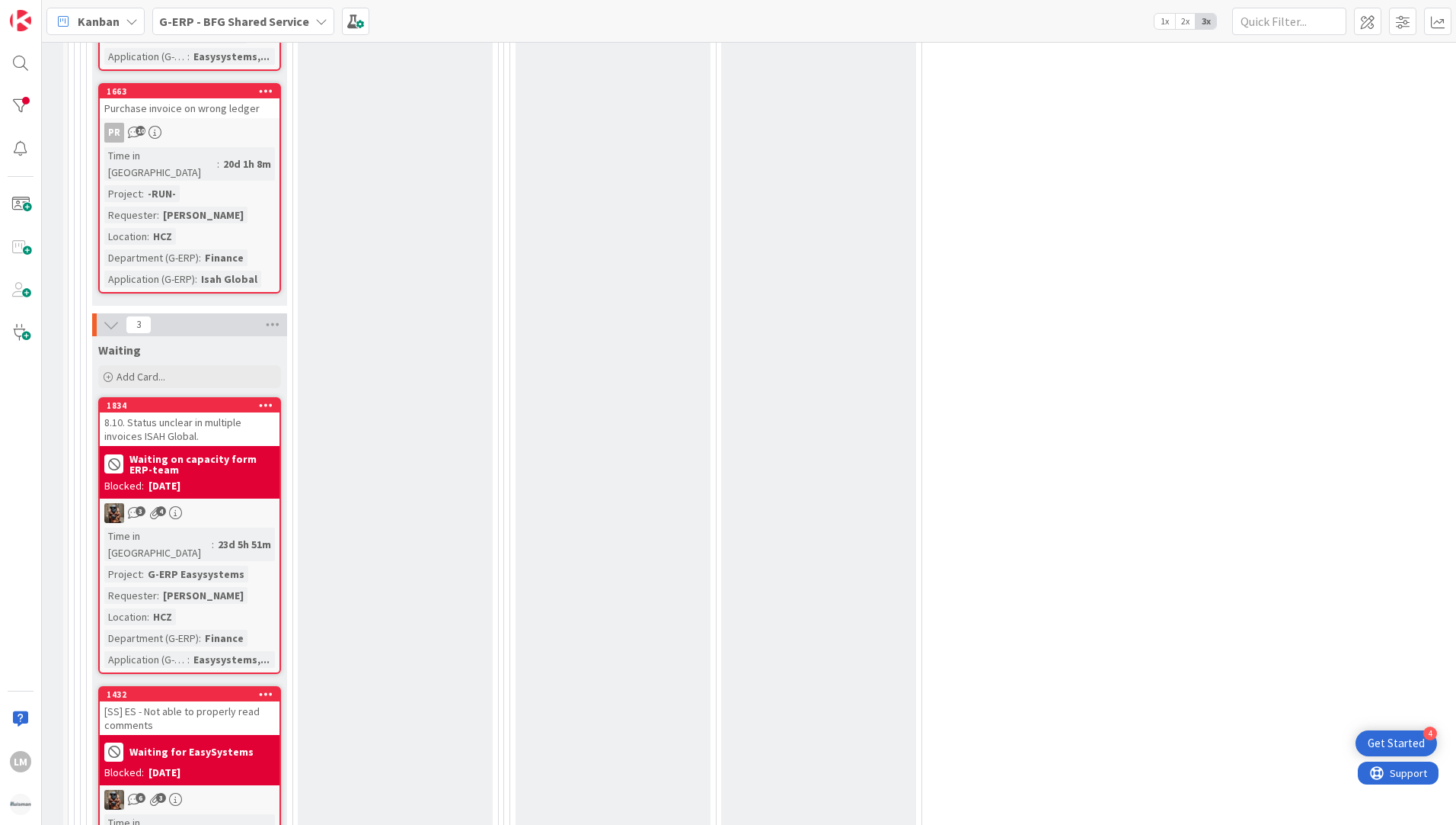
scroll to position [2972, 378]
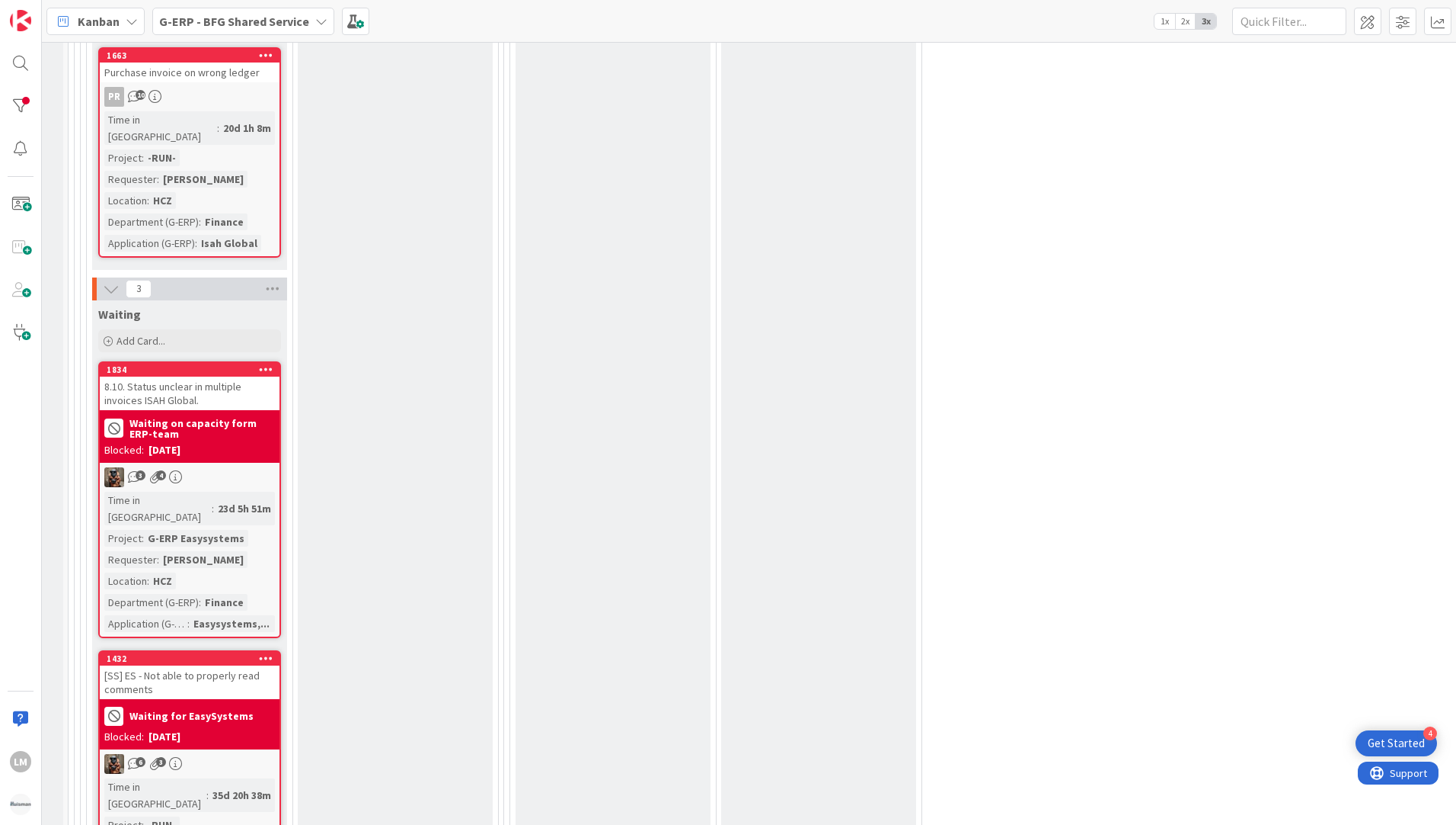
click at [156, 417] on b "Waiting on capacity form ERP-team" at bounding box center [202, 428] width 145 height 21
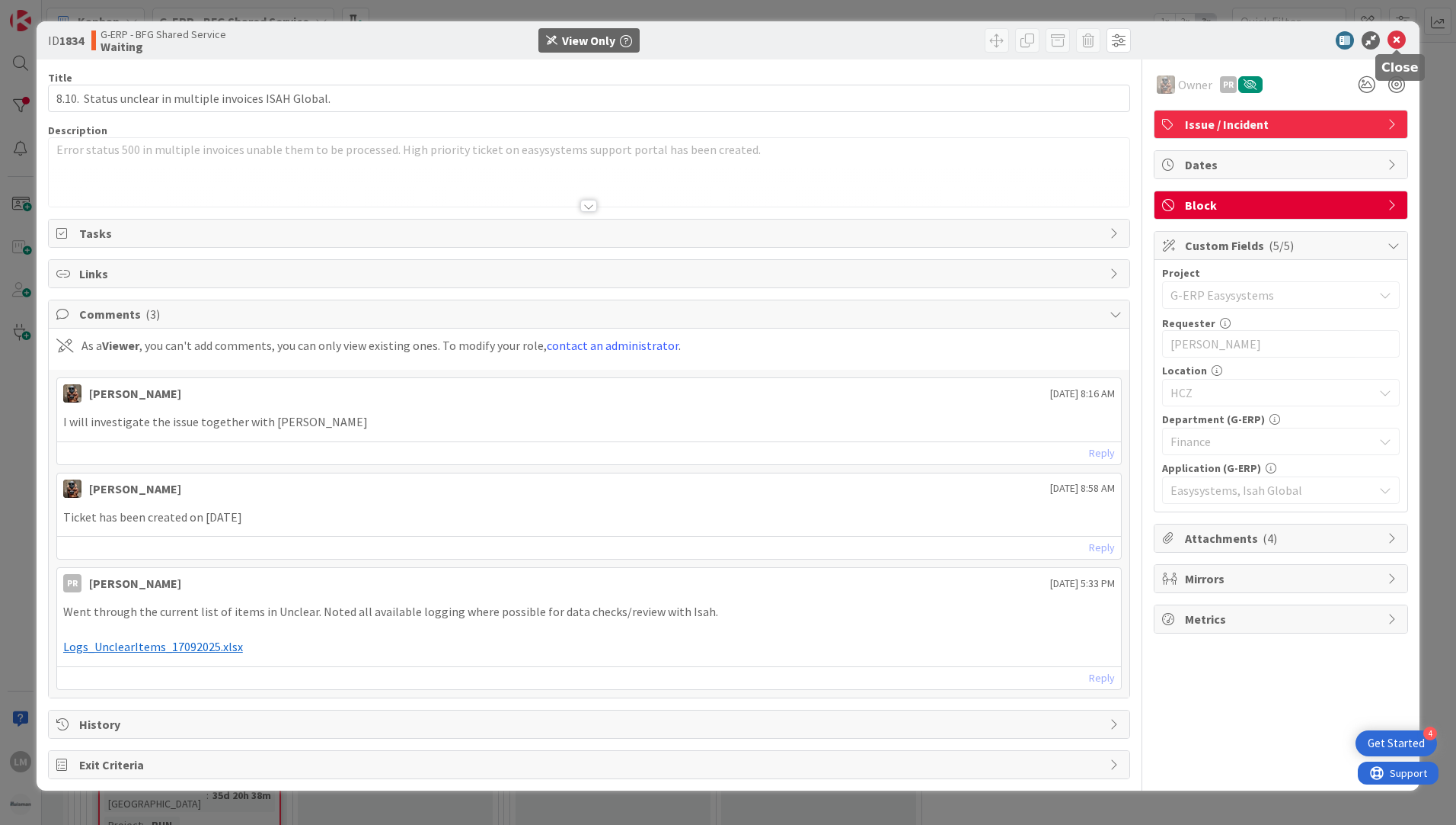
click at [1393, 38] on icon at bounding box center [1397, 40] width 19 height 19
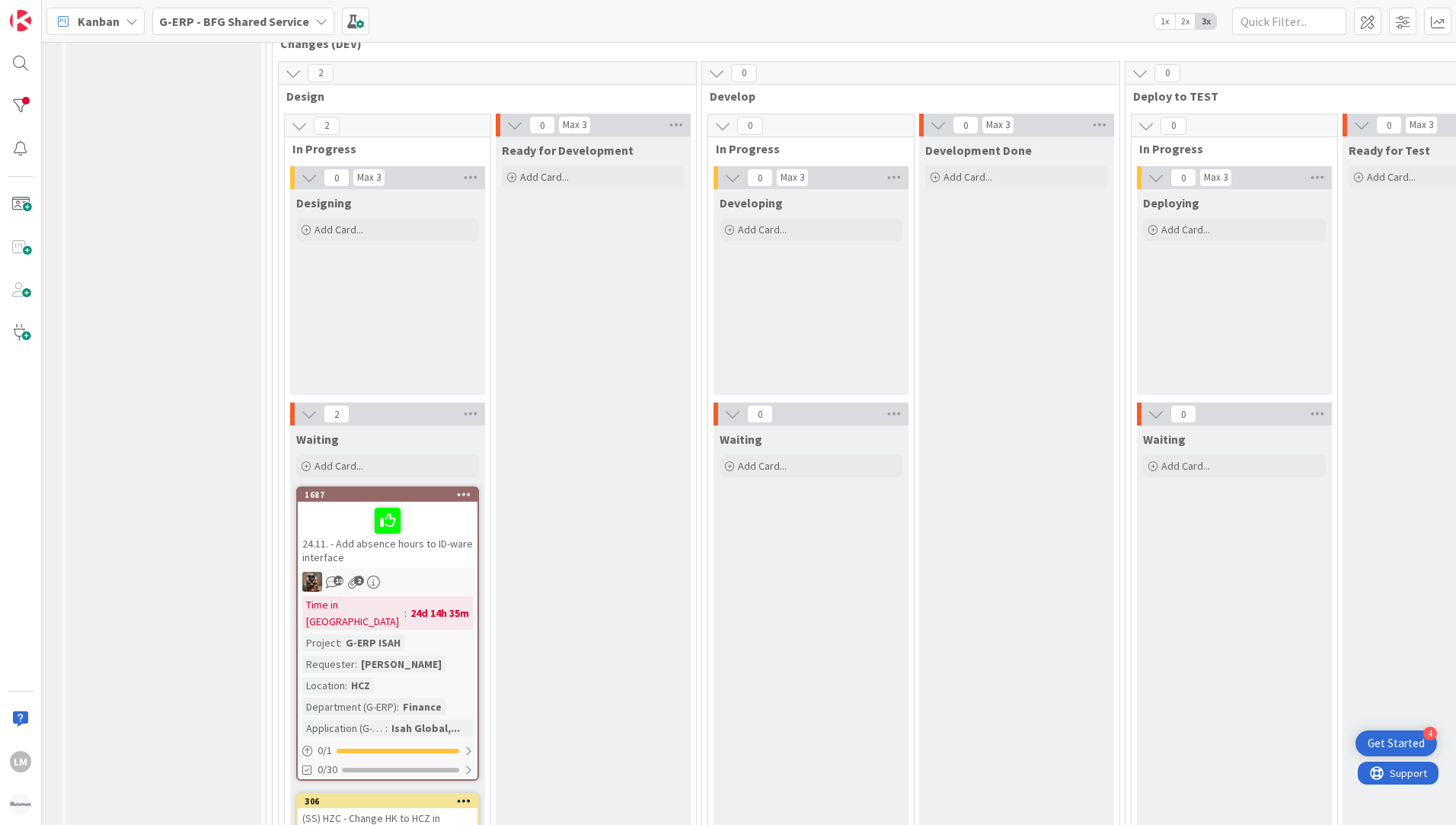
scroll to position [0, 181]
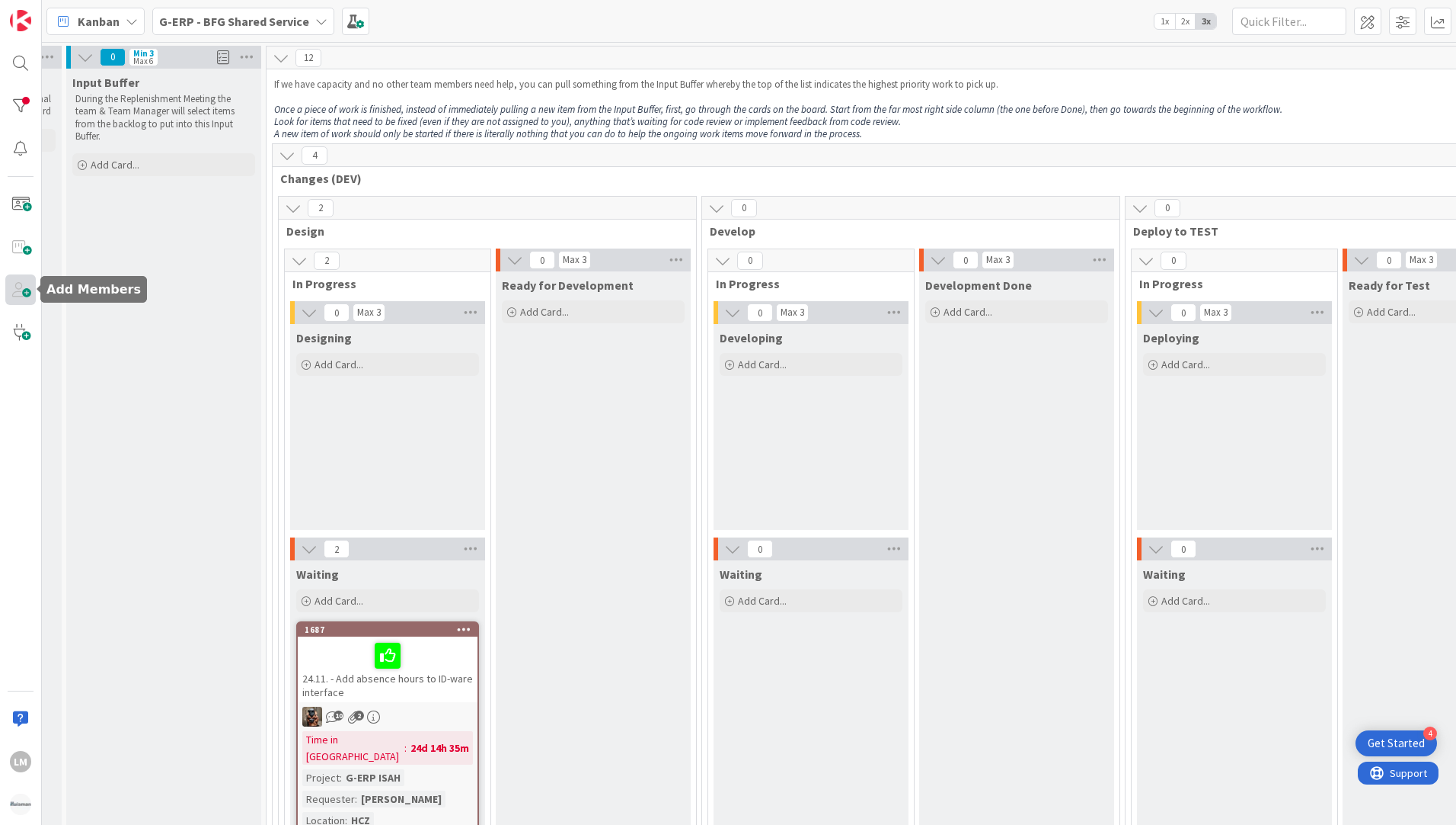
click at [16, 293] on span at bounding box center [20, 290] width 30 height 30
click at [18, 761] on div "LM" at bounding box center [20, 761] width 21 height 21
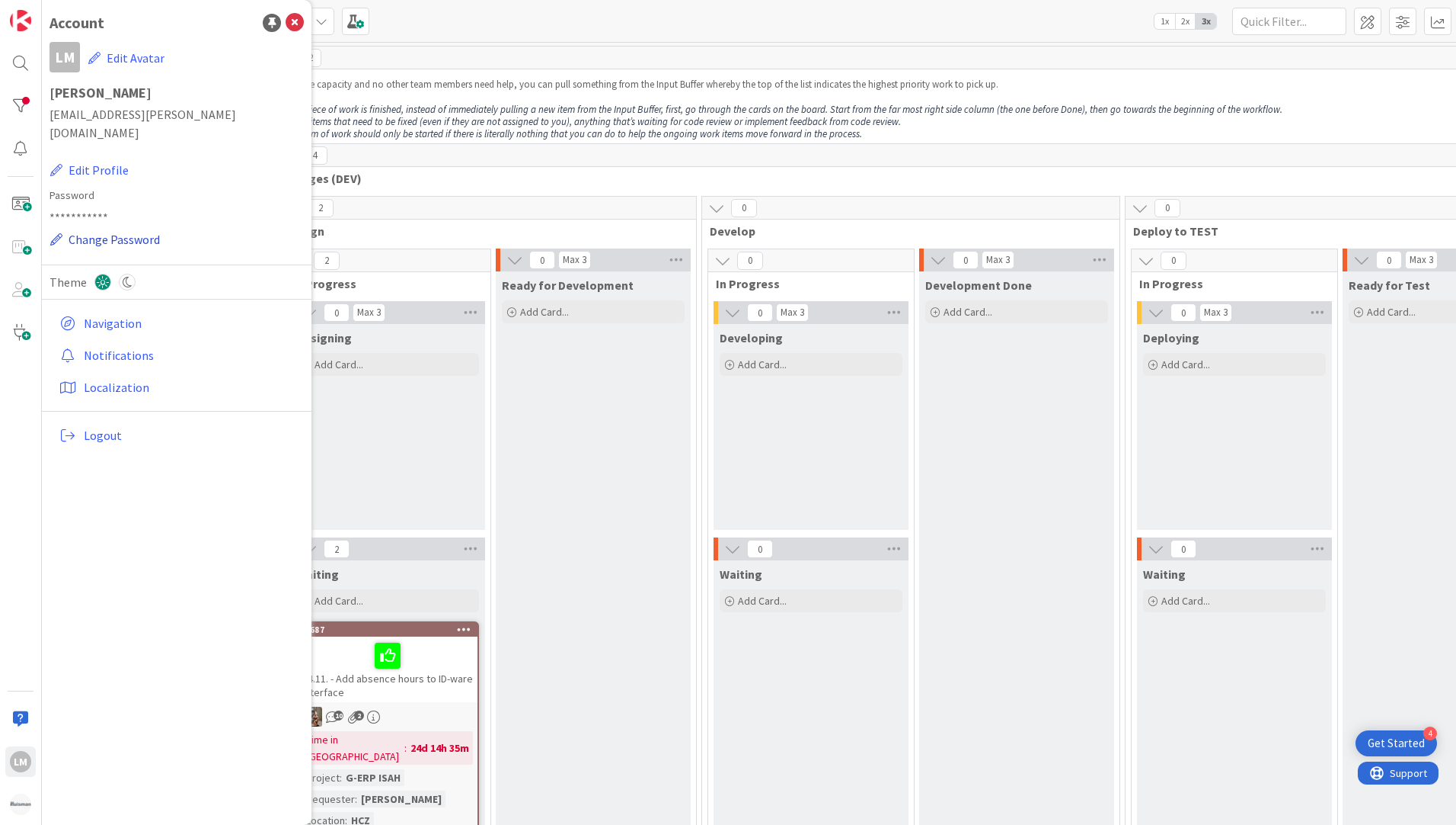
click at [105, 230] on button "Change Password" at bounding box center [105, 239] width 112 height 19
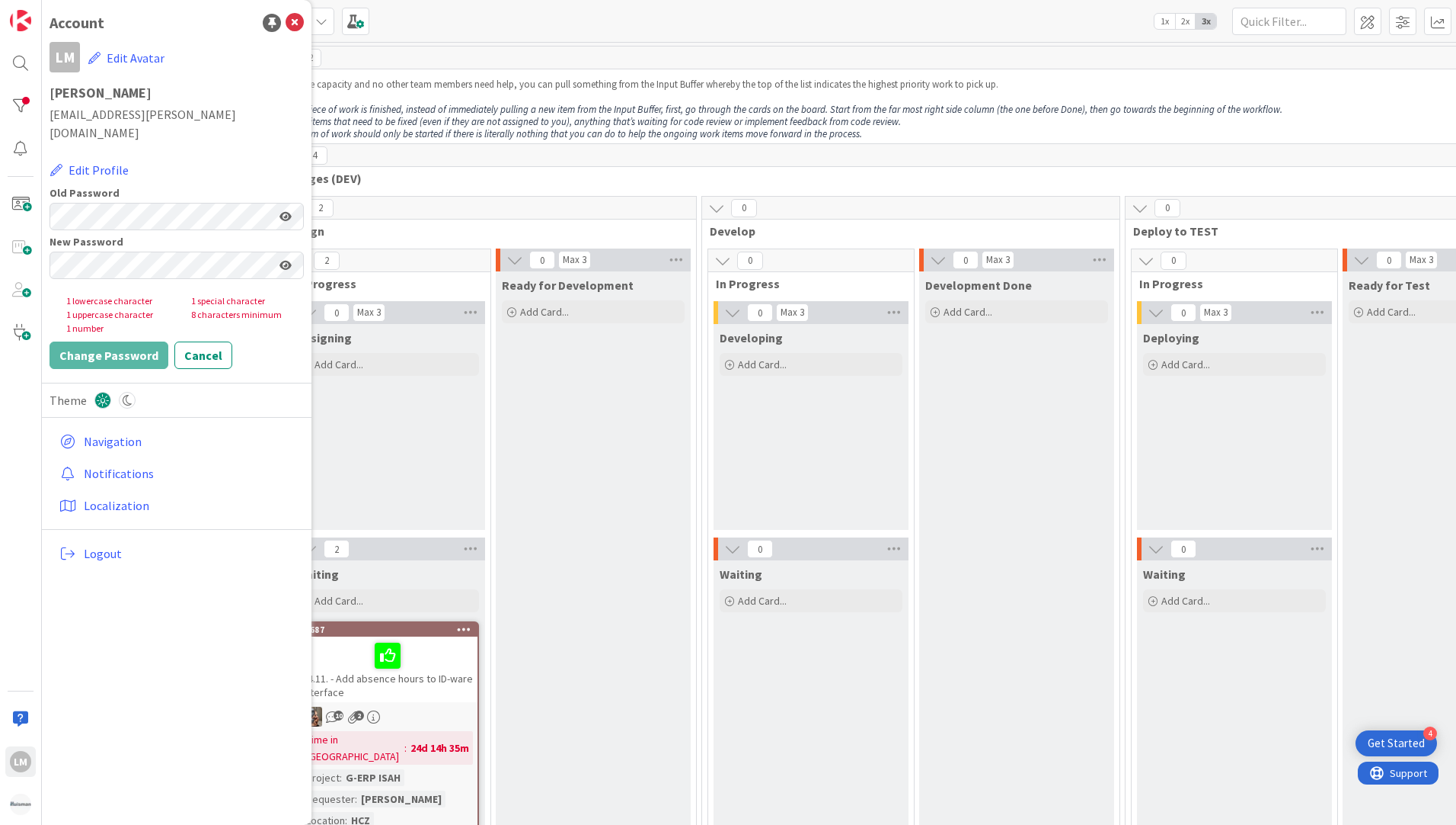
click at [160, 160] on div "lmarsalkova@huisman-cz.com Edit Profile Old Password New Password 1 lowercase c…" at bounding box center [176, 240] width 254 height 269
click at [283, 260] on icon at bounding box center [286, 265] width 12 height 11
click at [194, 164] on div "lmarsalkova@huisman-cz.com Edit Profile Old Password New Password 1 lowercase c…" at bounding box center [176, 240] width 254 height 269
click at [298, 29] on icon at bounding box center [295, 22] width 19 height 19
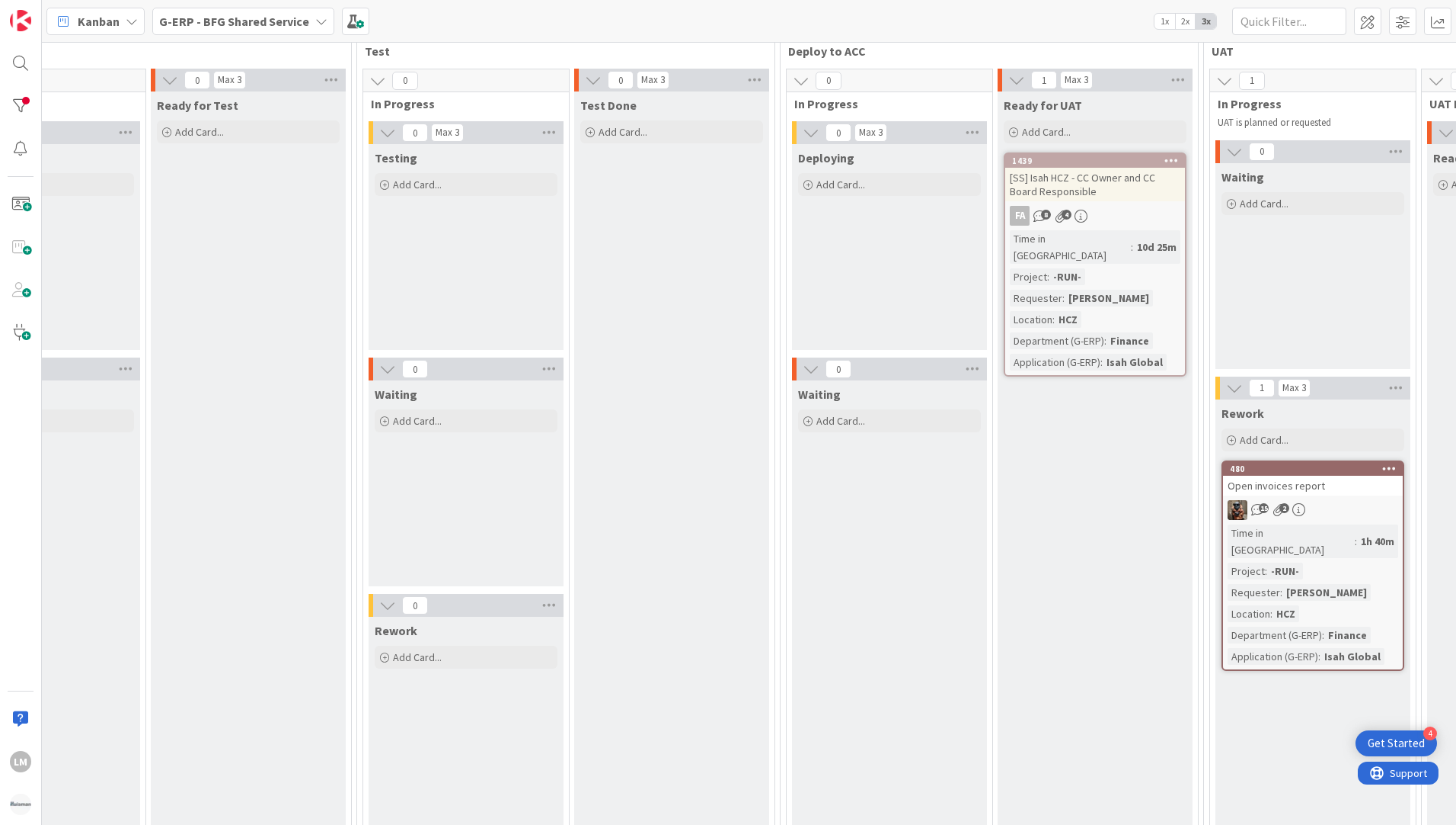
scroll to position [0, 1373]
